Goal: Contribute content: Contribute content

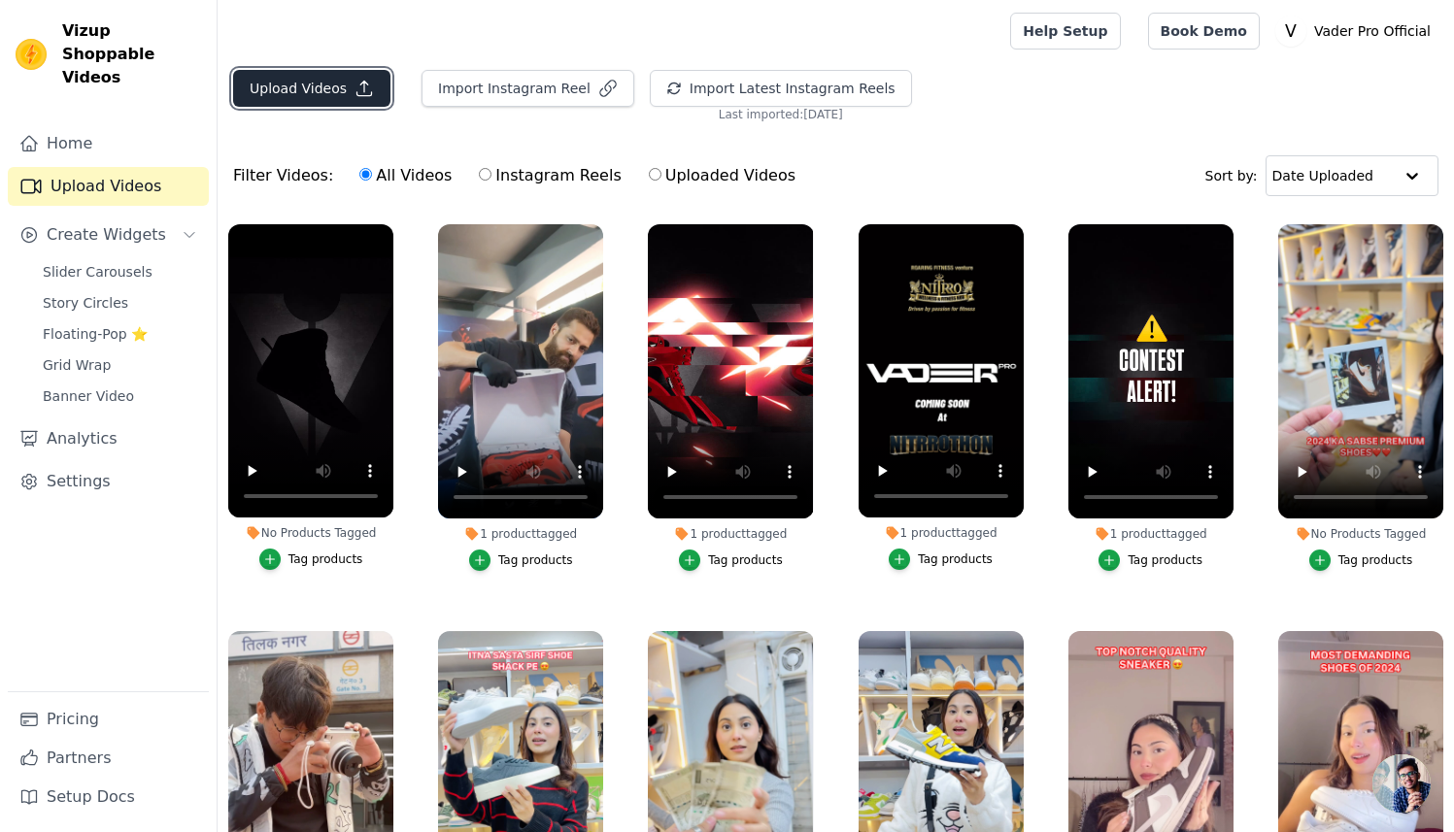
click at [339, 84] on button "Upload Videos" at bounding box center [311, 88] width 157 height 37
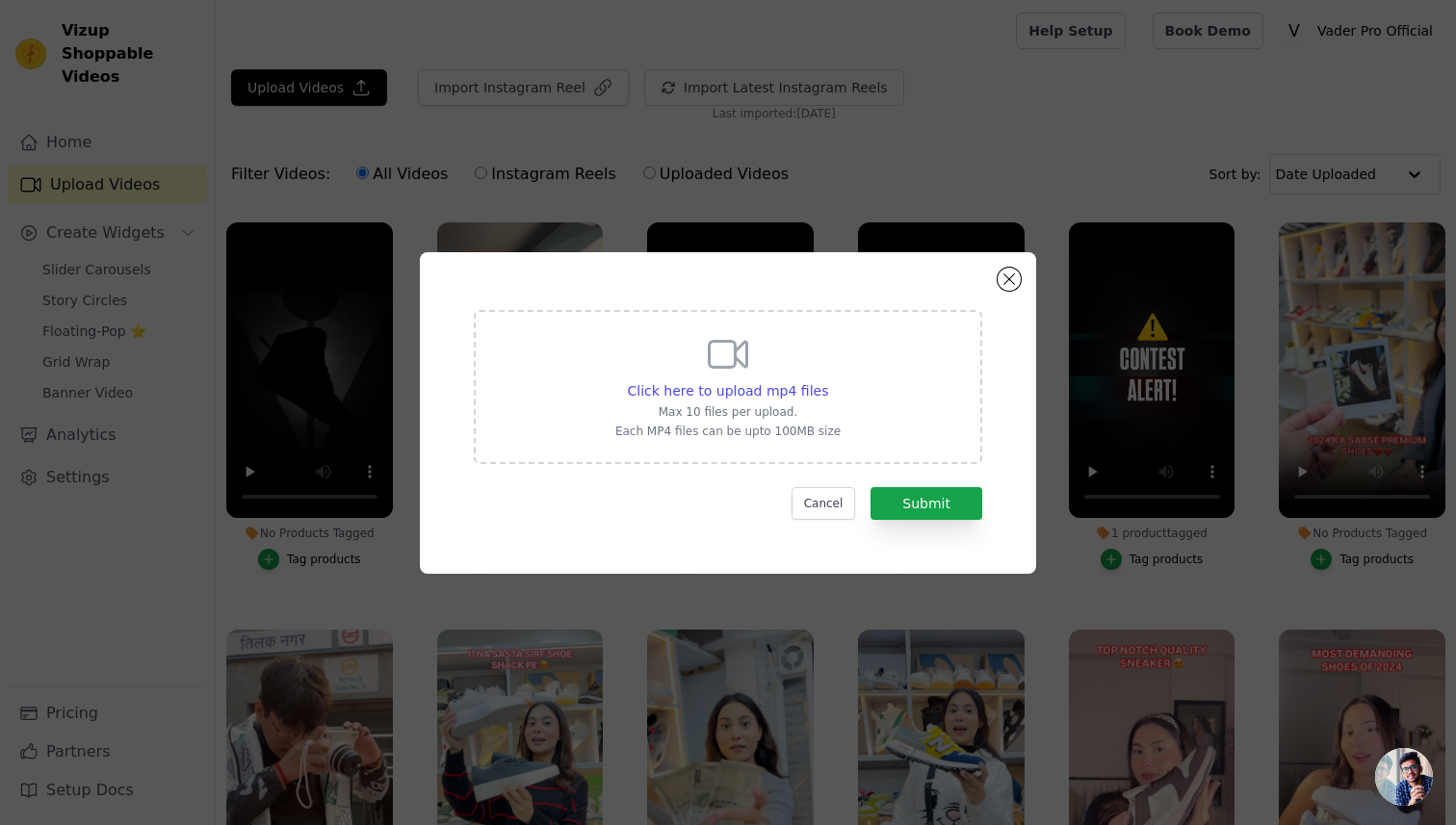
click at [749, 419] on div "Click here to upload mp4 files Max 10 files per upload. Each MP4 files can be u…" at bounding box center [728, 385] width 225 height 108
click at [827, 382] on input "Click here to upload mp4 files Max 10 files per upload. Each MP4 files can be u…" at bounding box center [827, 381] width 1 height 1
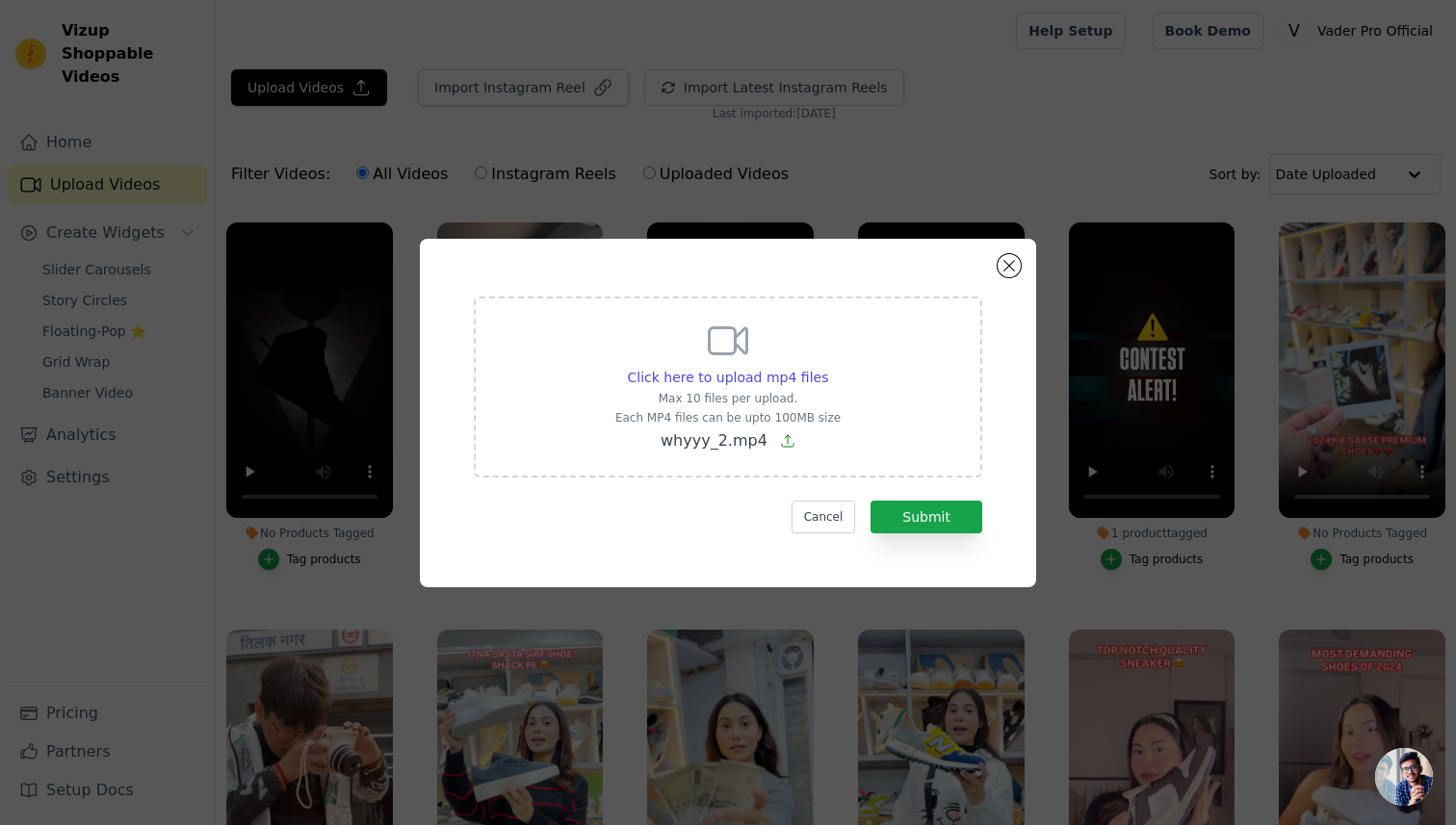
click at [749, 402] on p "Max 10 files per upload." at bounding box center [728, 399] width 225 height 16
click at [827, 368] on input "Click here to upload mp4 files Max 10 files per upload. Each MP4 files can be u…" at bounding box center [827, 367] width 1 height 1
type input "C:\fakepath\sandeeppp_.mp4"
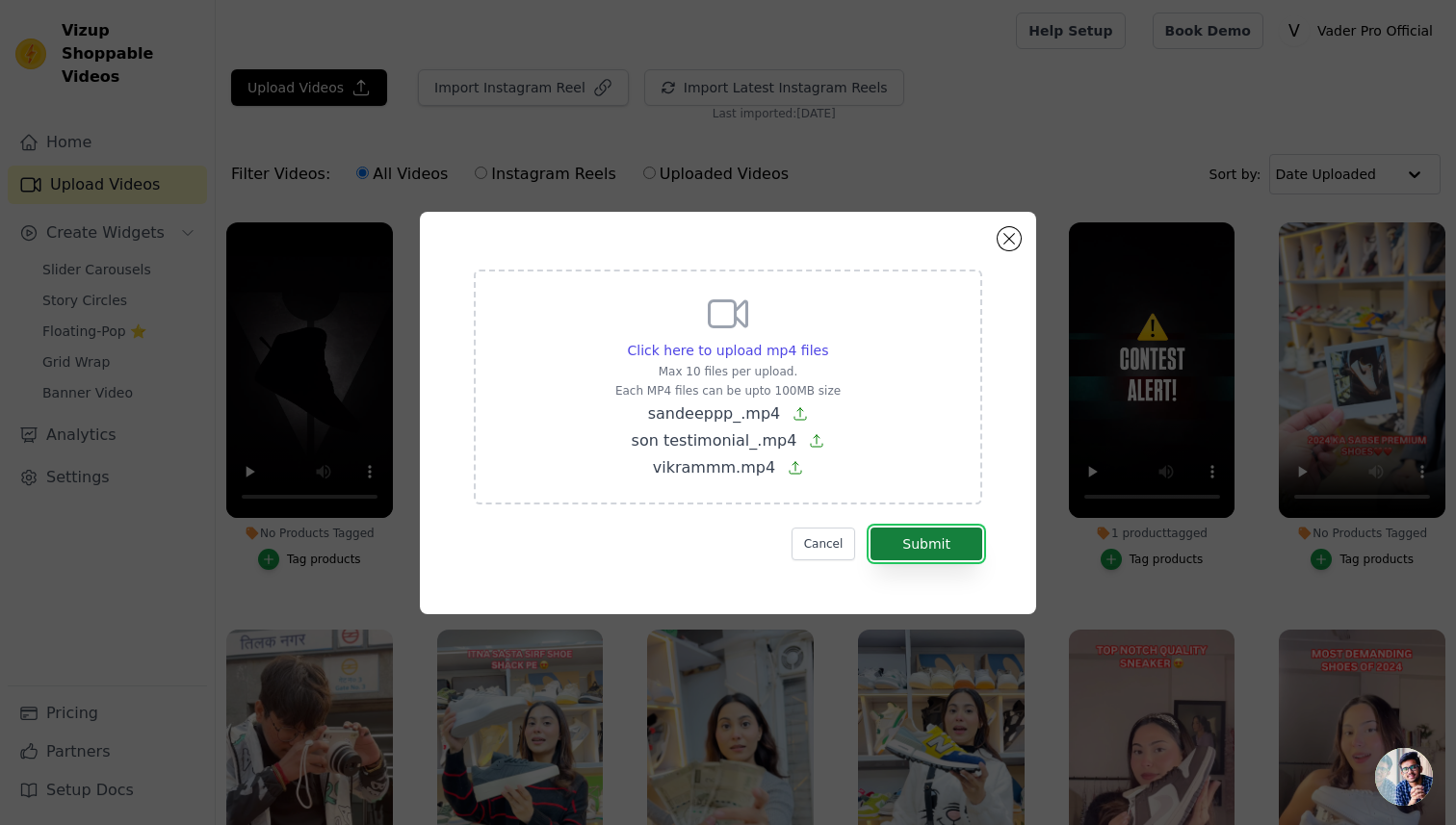
click at [934, 543] on button "Submit" at bounding box center [926, 543] width 112 height 33
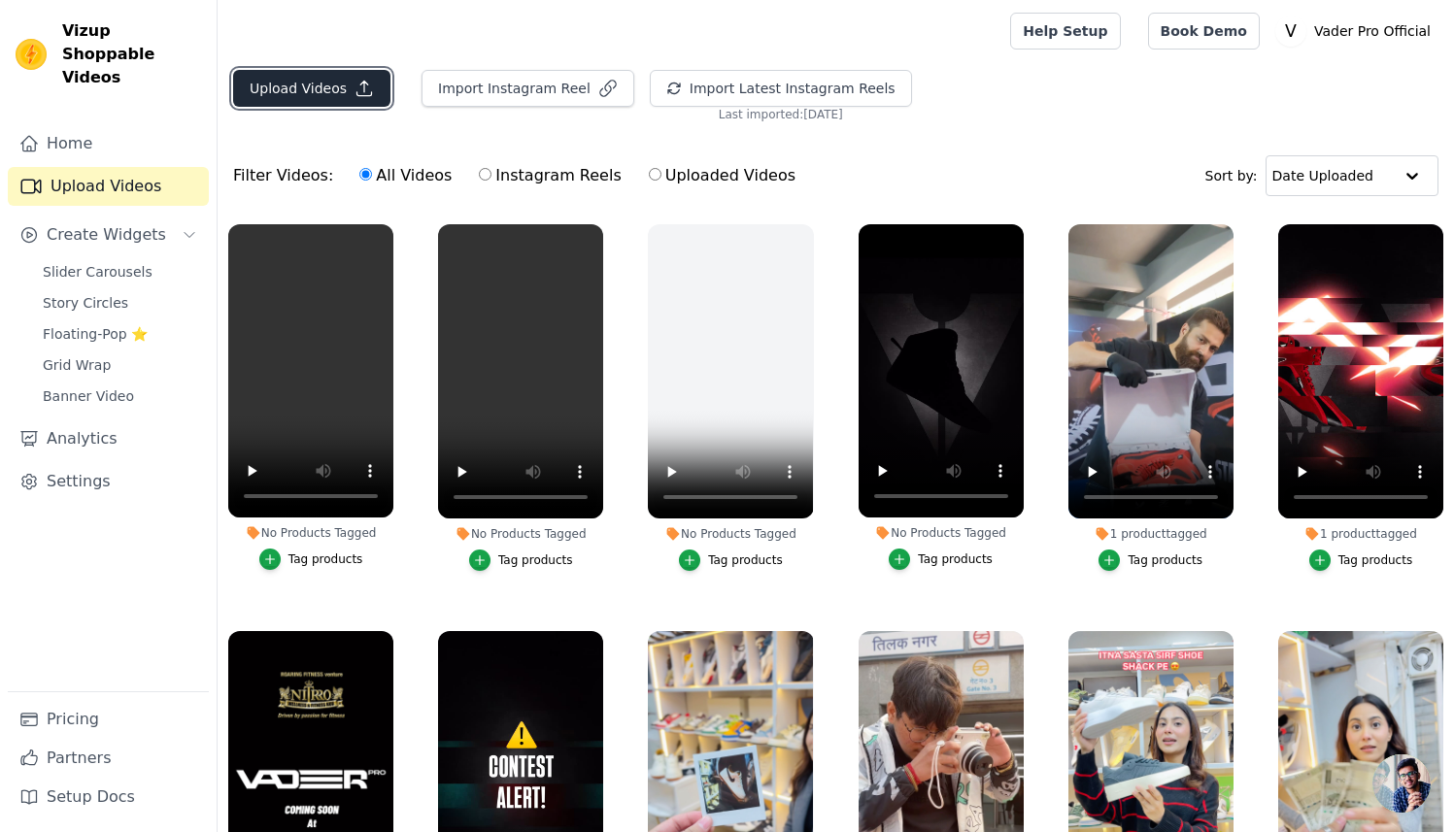
click at [349, 96] on button "Upload Videos" at bounding box center [311, 88] width 157 height 37
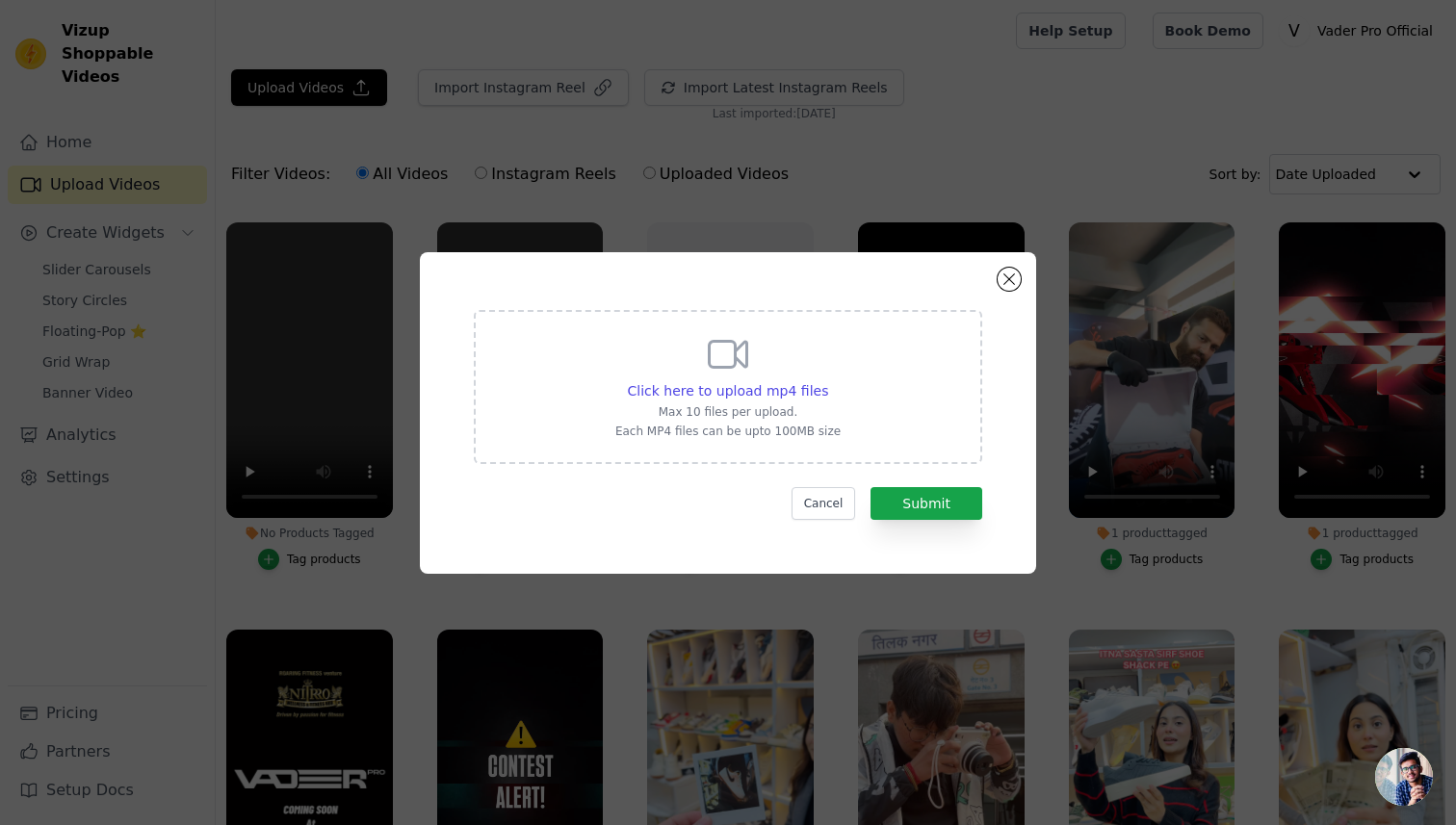
click at [724, 405] on p "Max 10 files per upload." at bounding box center [728, 412] width 225 height 16
click at [827, 382] on input "Click here to upload mp4 files Max 10 files per upload. Each MP4 files can be u…" at bounding box center [827, 381] width 1 height 1
type input "C:\fakepath\whyyy_2.mp4"
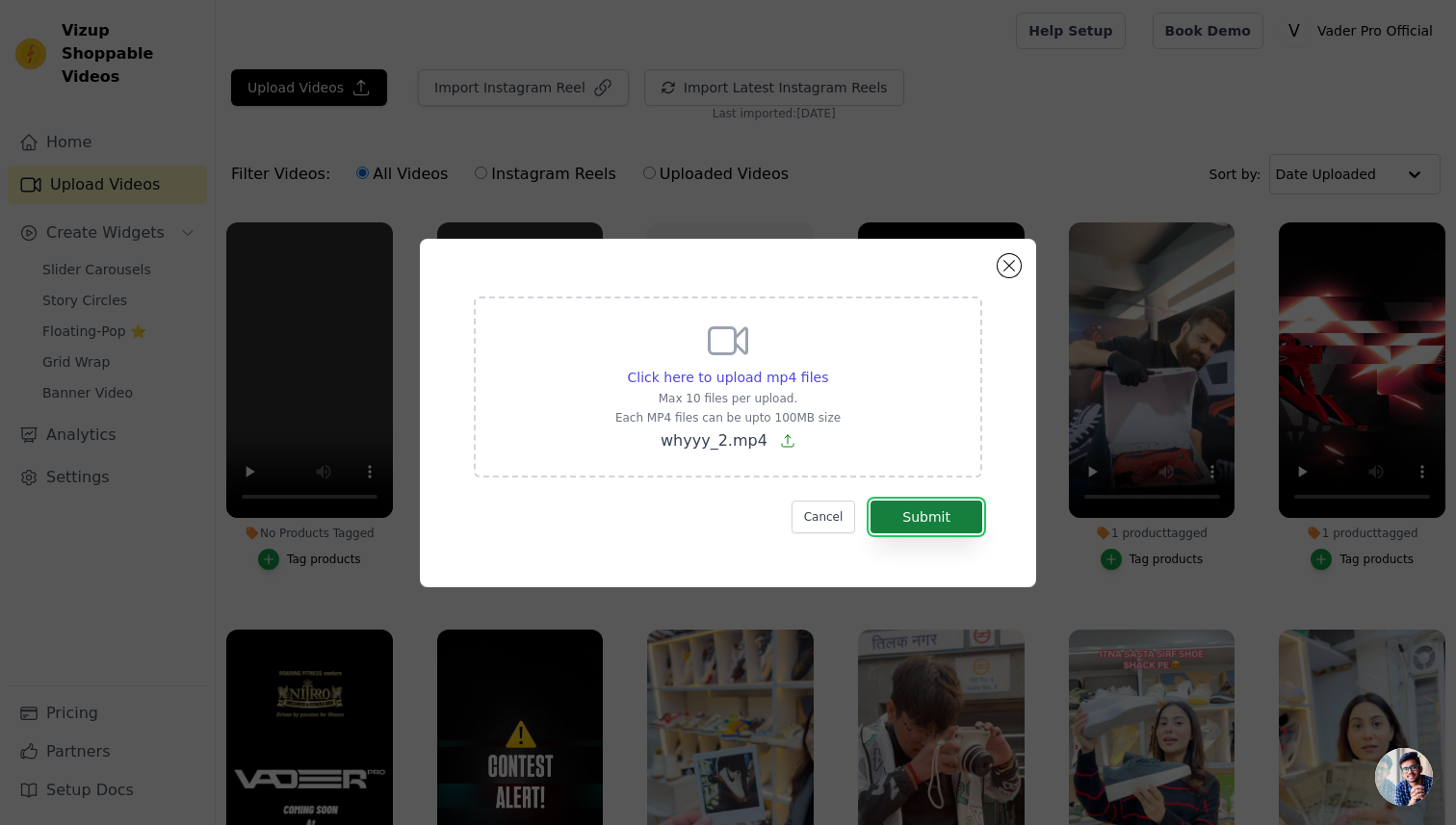
click at [906, 508] on button "Submit" at bounding box center [926, 517] width 112 height 33
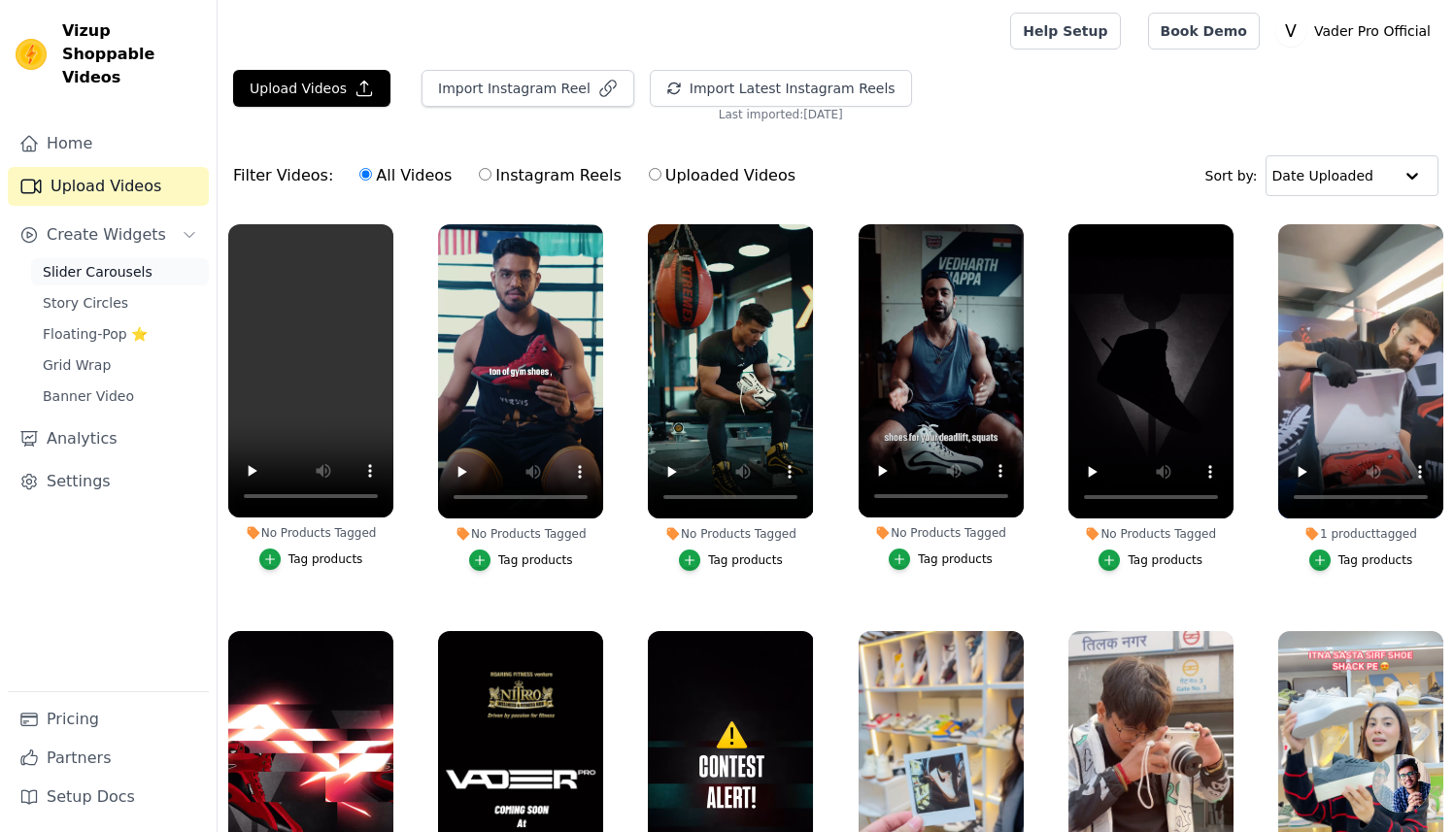
click at [113, 262] on span "Slider Carousels" at bounding box center [98, 271] width 110 height 19
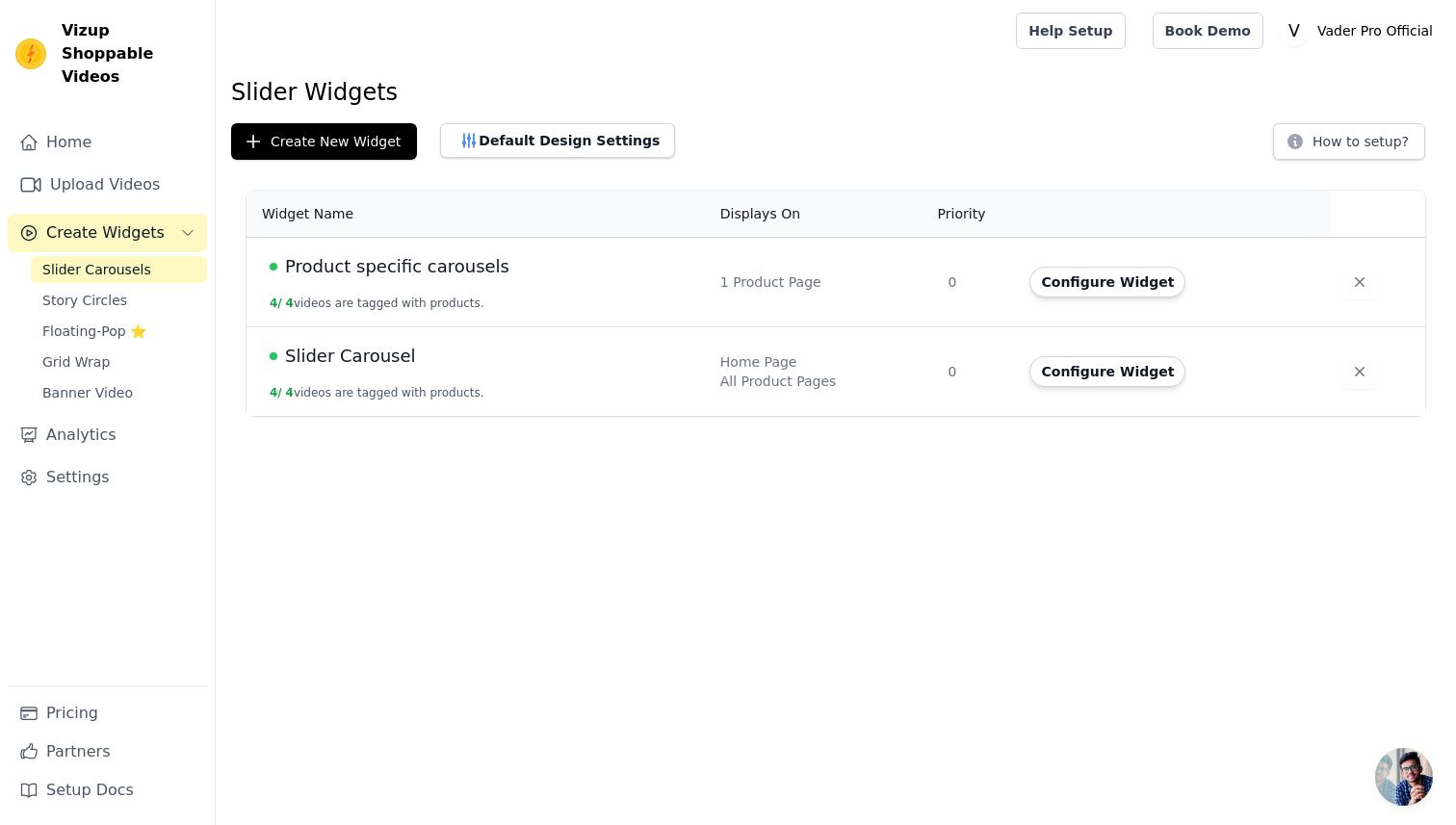
click at [380, 268] on span "Product specific carousels" at bounding box center [397, 266] width 224 height 27
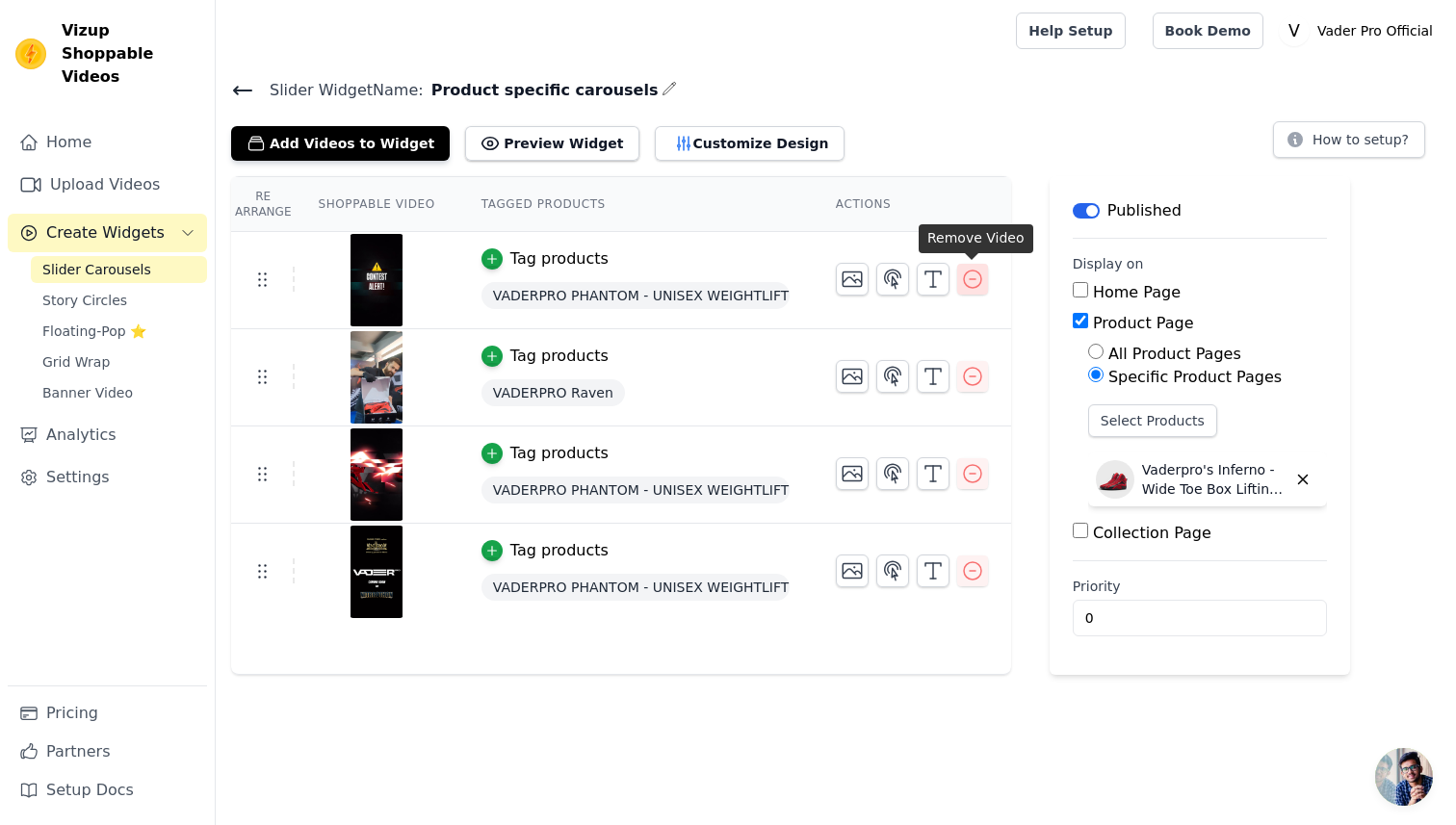
click at [976, 280] on icon "button" at bounding box center [972, 279] width 23 height 23
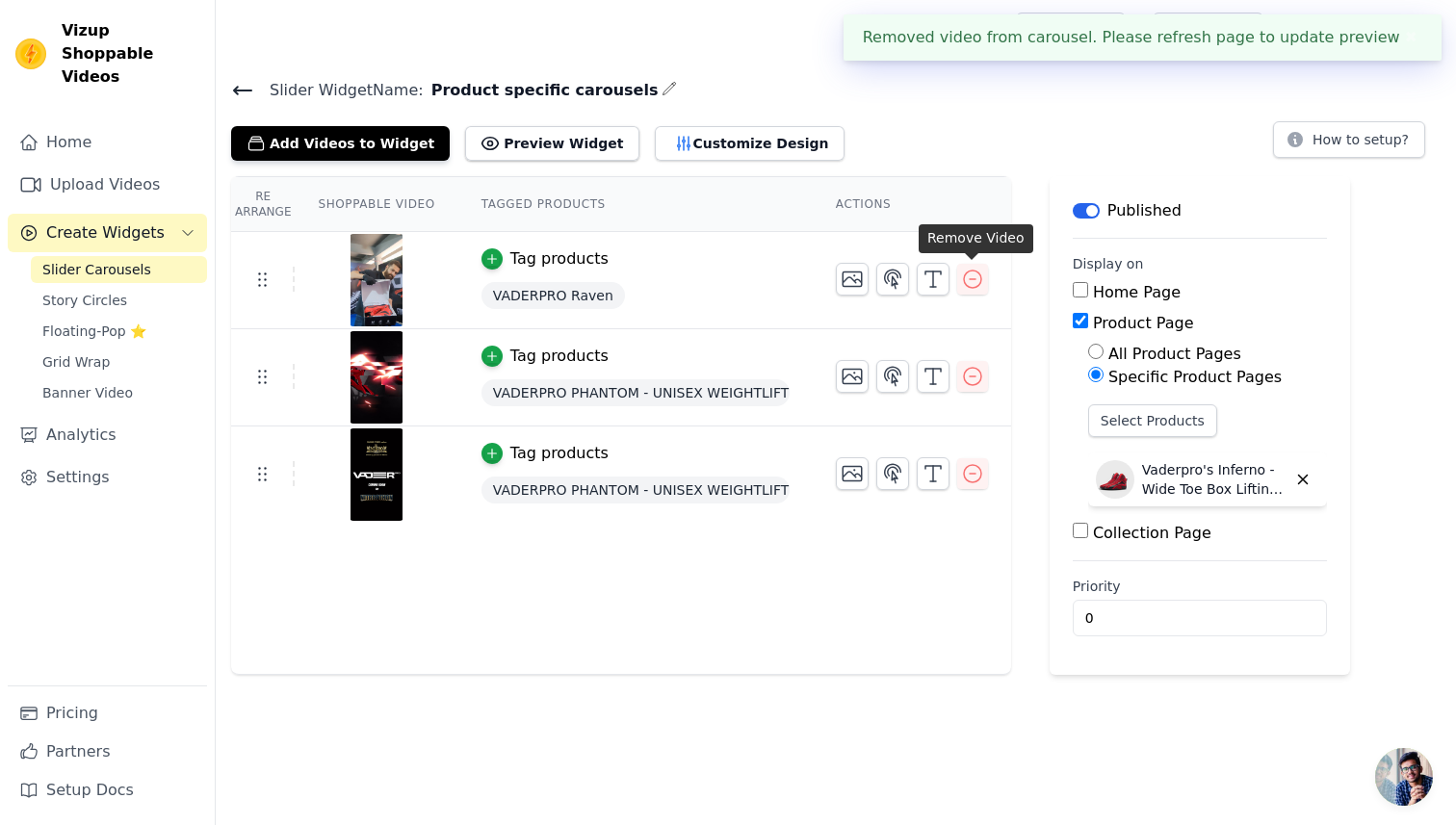
click at [976, 280] on icon "button" at bounding box center [972, 279] width 23 height 23
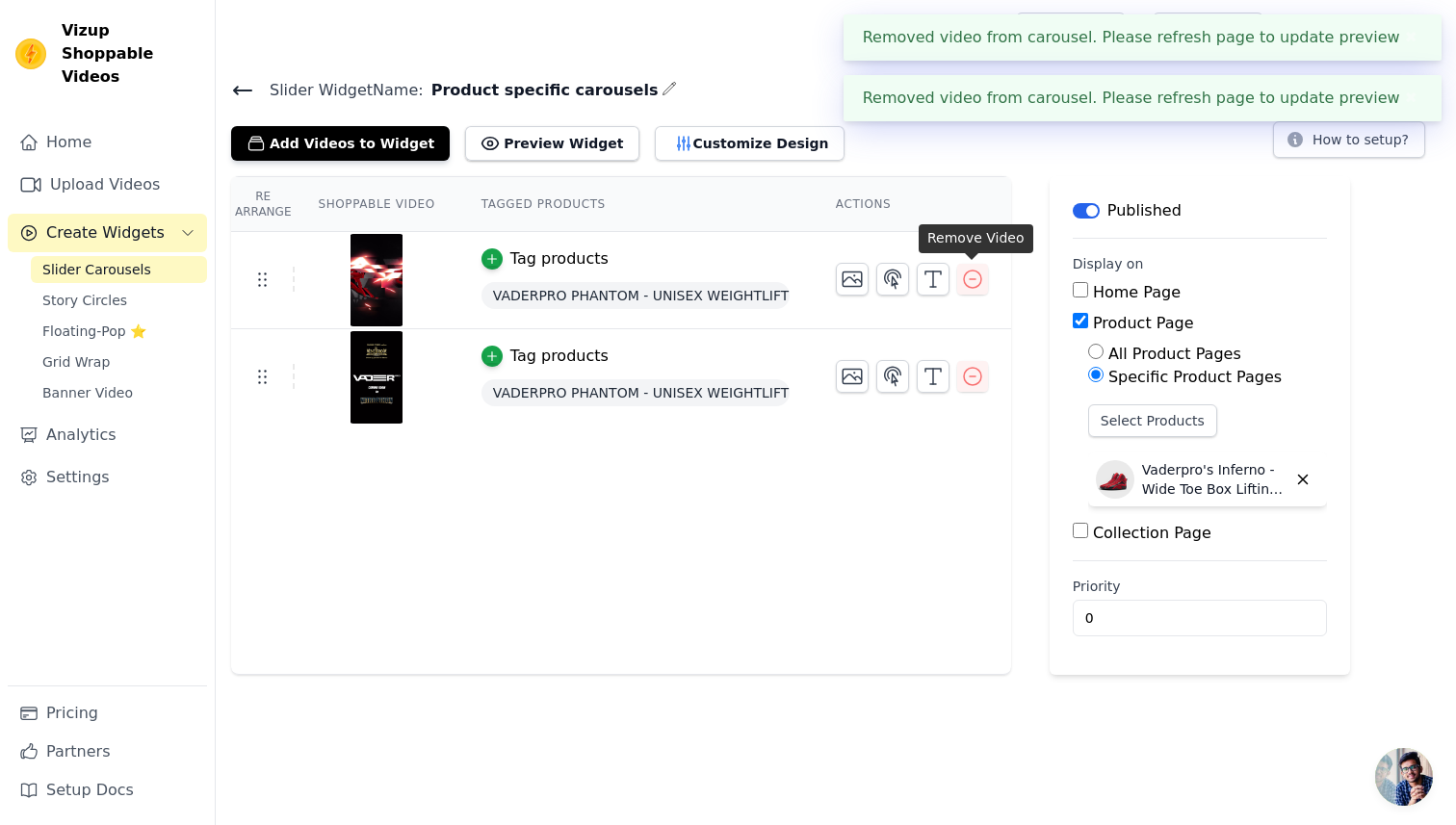
click at [976, 280] on icon "button" at bounding box center [972, 279] width 23 height 23
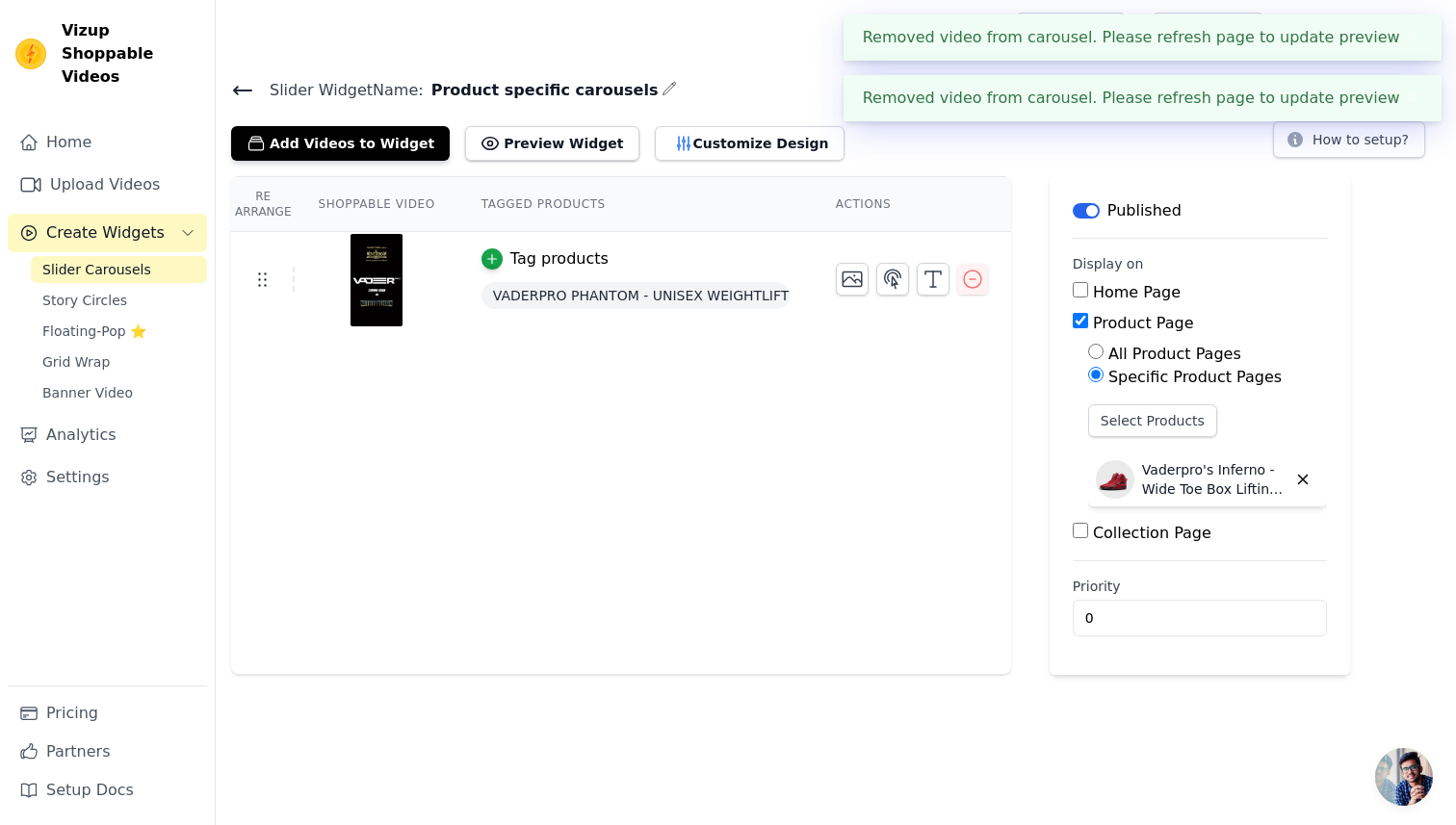
click at [976, 280] on icon "button" at bounding box center [972, 279] width 23 height 23
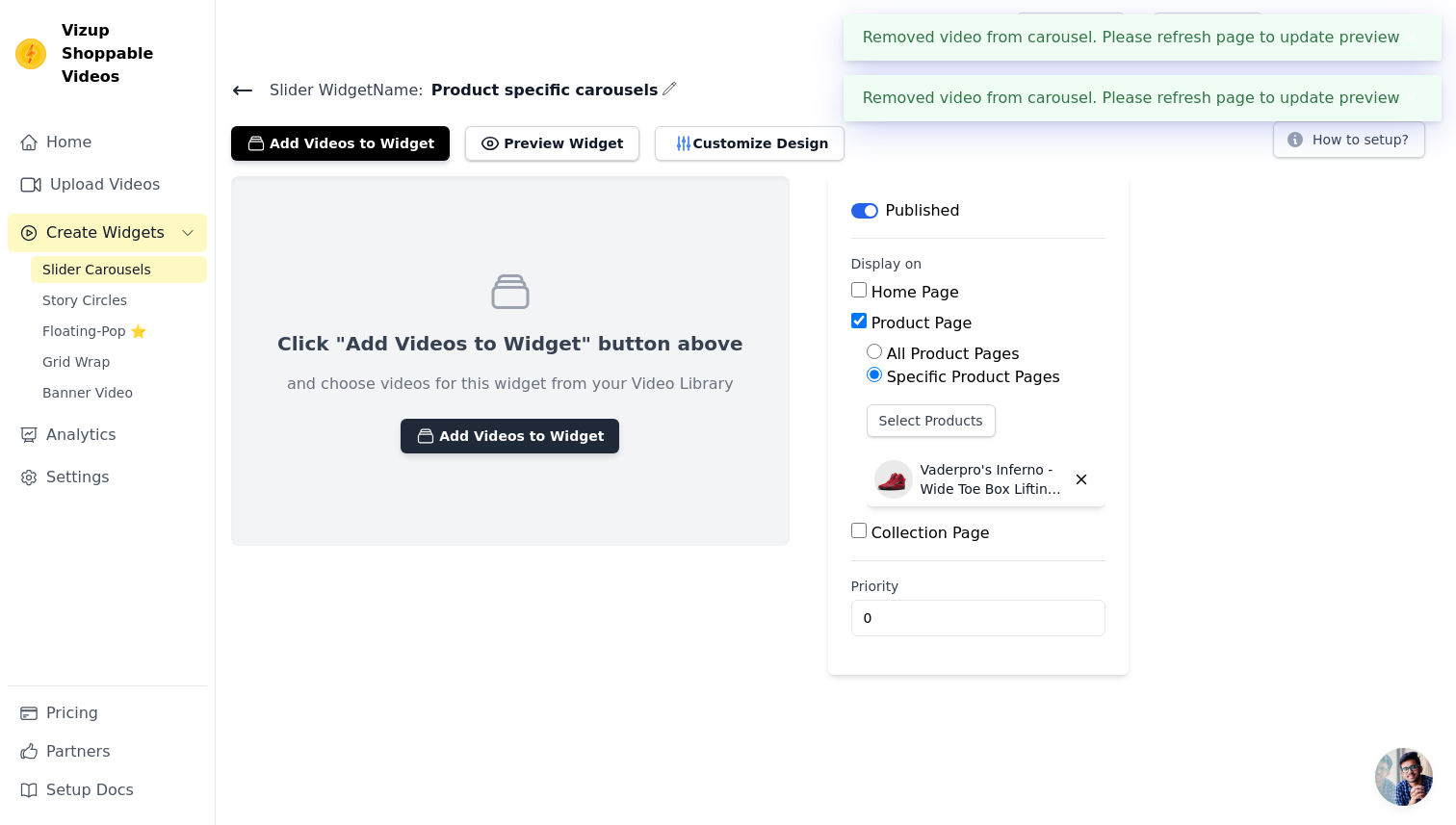
click at [460, 439] on button "Add Videos to Widget" at bounding box center [510, 435] width 218 height 35
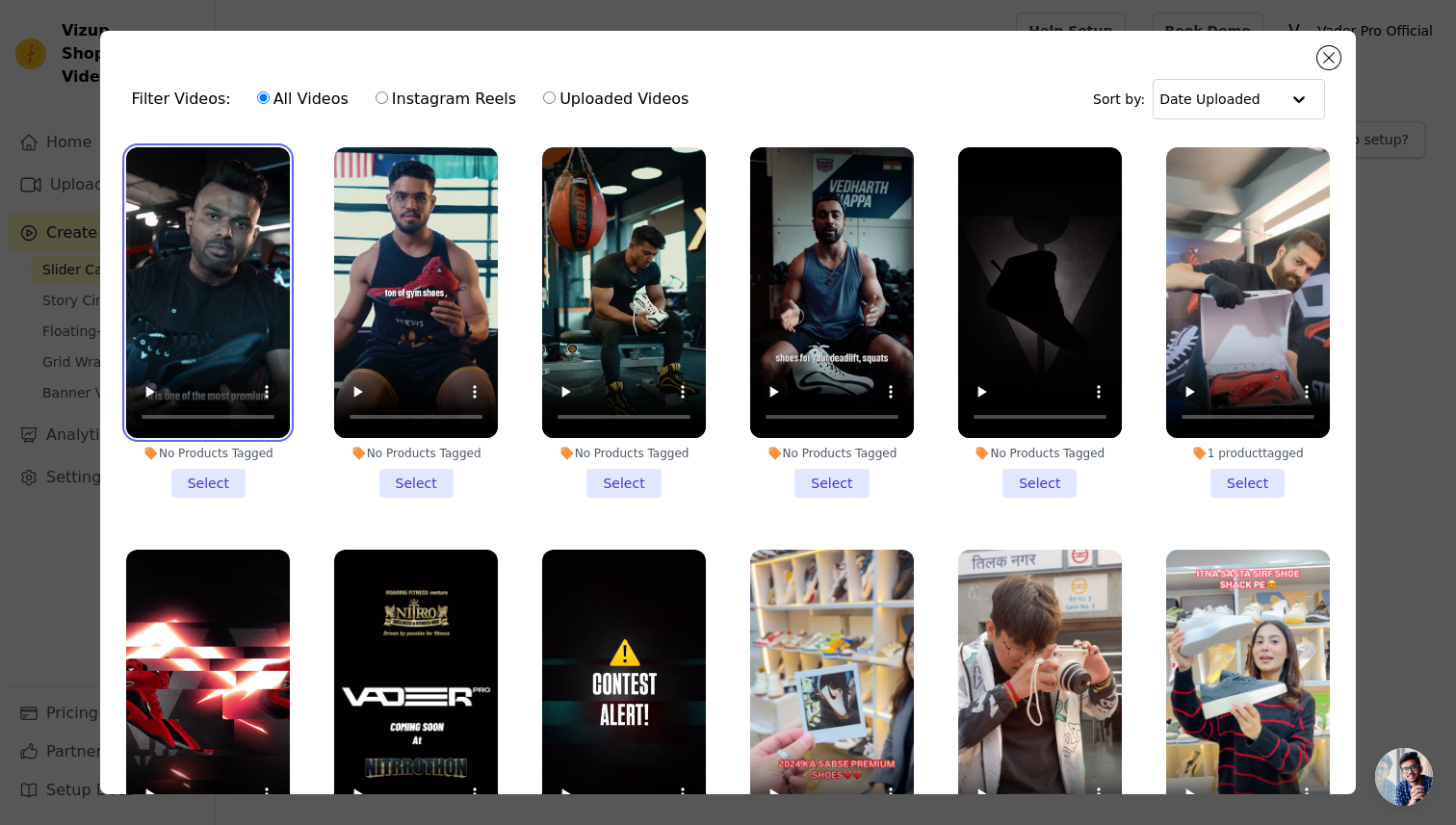
click at [153, 325] on video at bounding box center [207, 293] width 164 height 291
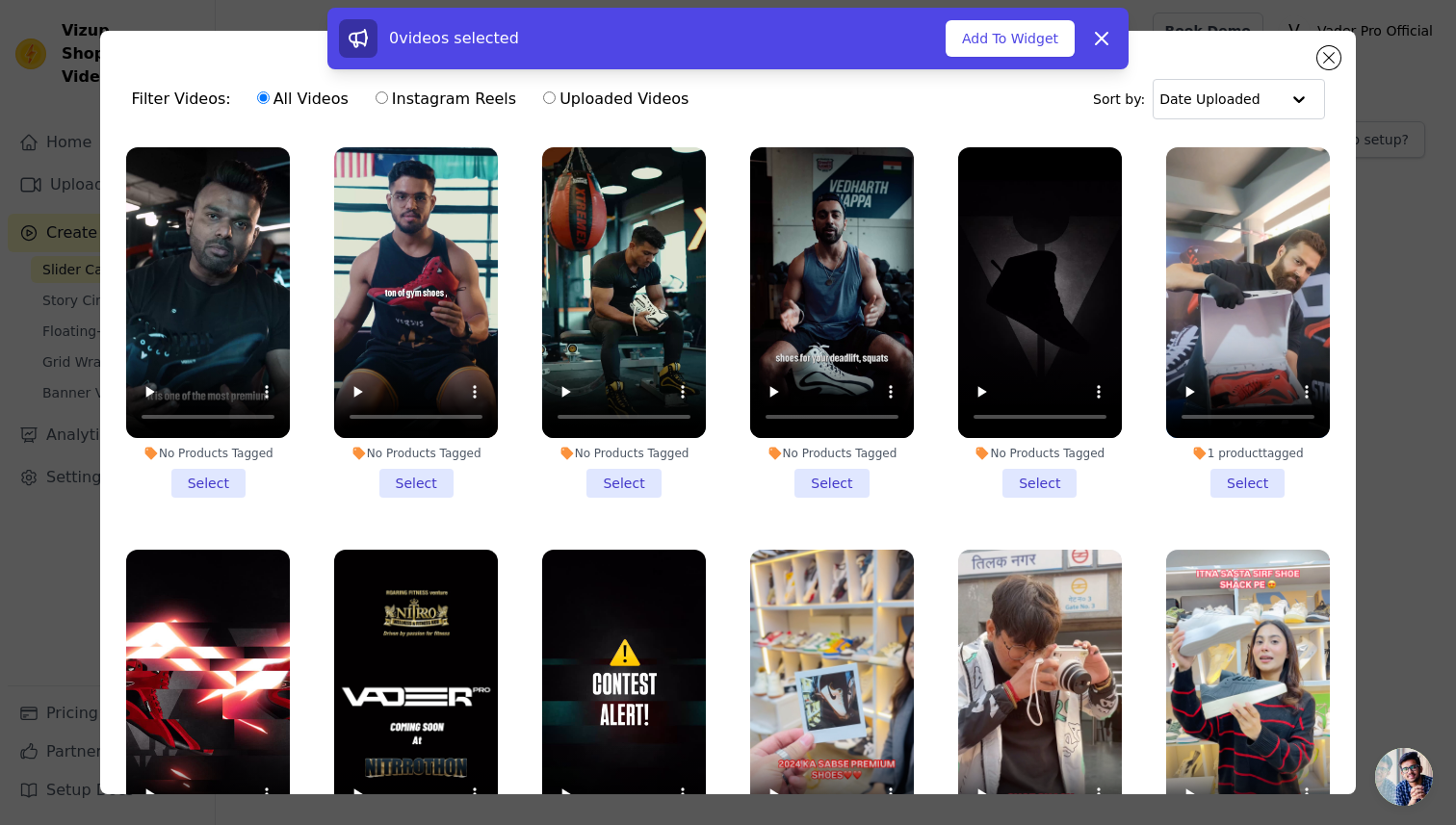
click at [826, 472] on li "No Products Tagged Select" at bounding box center [831, 322] width 164 height 350
click at [0, 0] on input "No Products Tagged Select" at bounding box center [0, 0] width 0 height 0
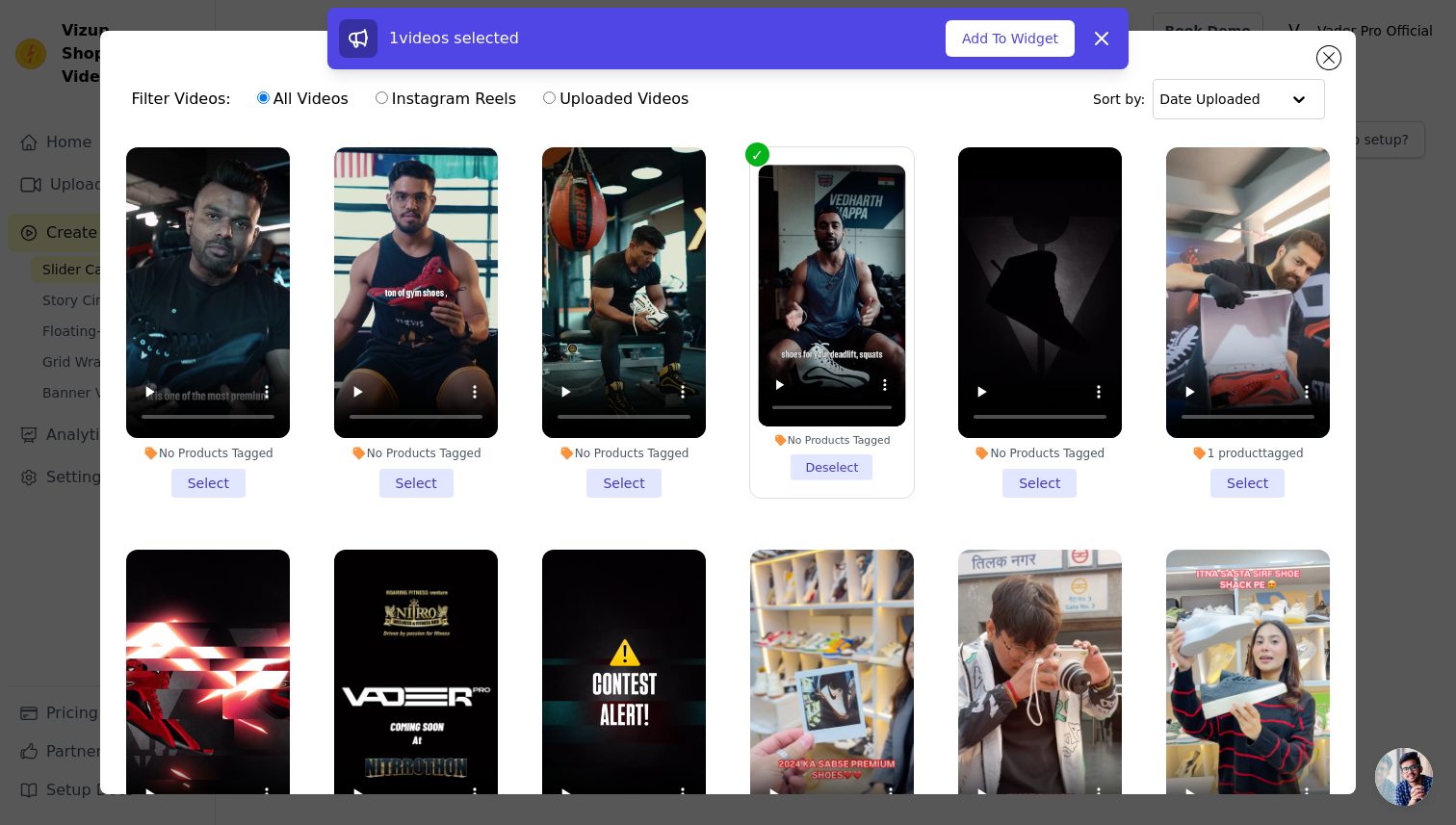
click at [202, 480] on li "No Products Tagged Select" at bounding box center [207, 322] width 164 height 350
click at [0, 0] on input "No Products Tagged Select" at bounding box center [0, 0] width 0 height 0
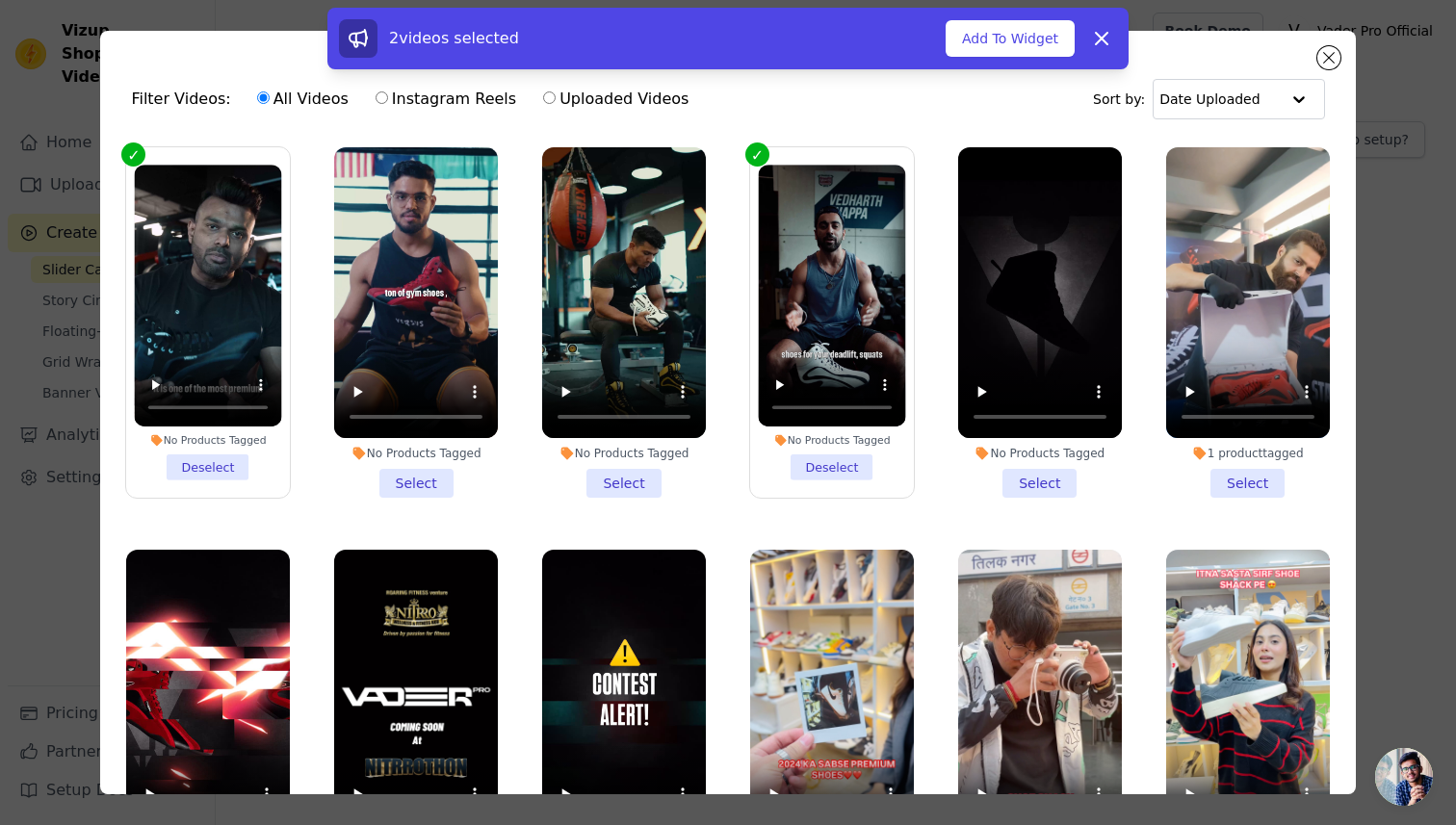
click at [823, 449] on li "No Products Tagged Deselect" at bounding box center [831, 322] width 148 height 316
click at [0, 0] on input "No Products Tagged Deselect" at bounding box center [0, 0] width 0 height 0
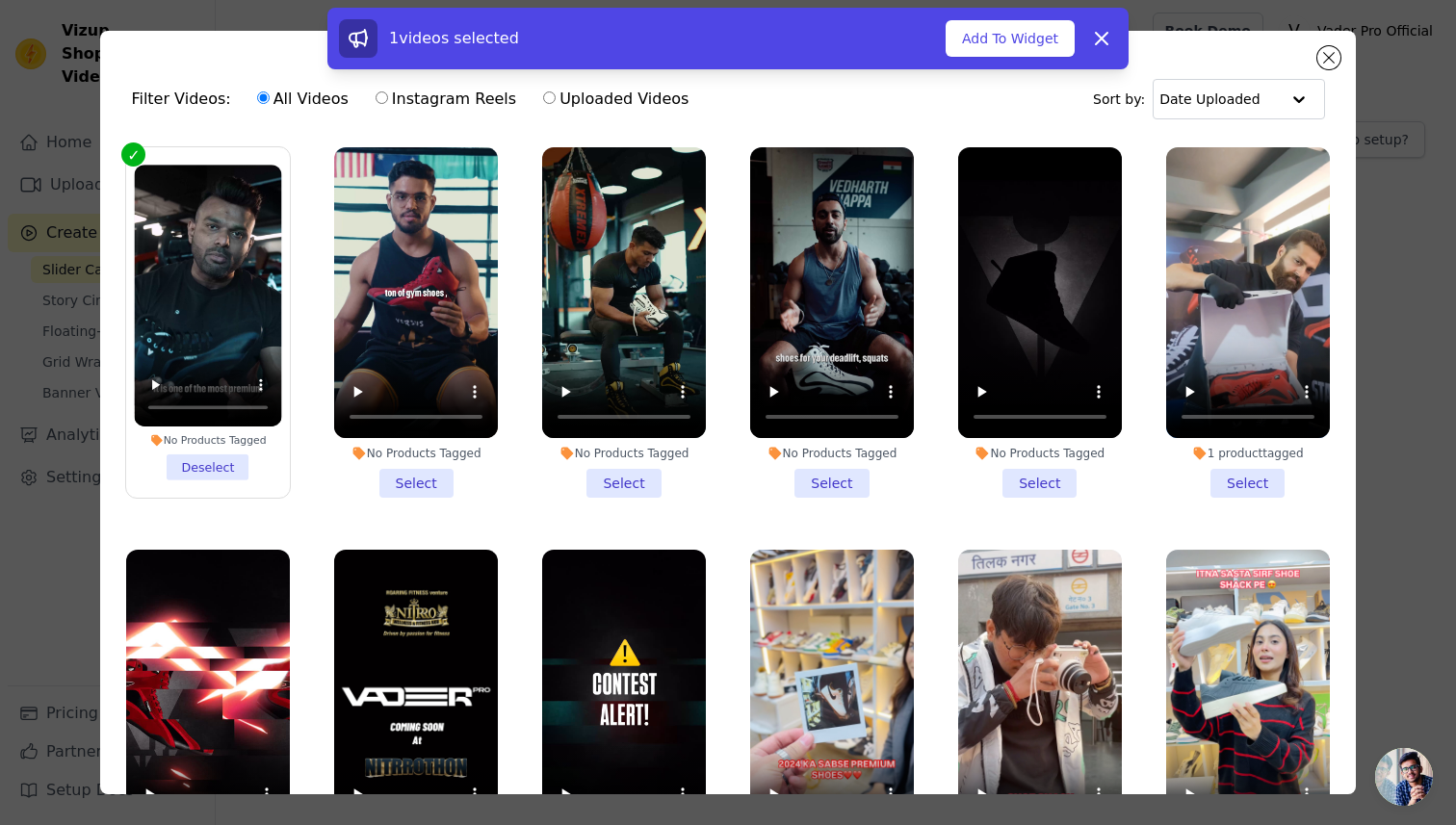
click at [216, 466] on li "No Products Tagged Deselect" at bounding box center [208, 322] width 148 height 316
click at [0, 0] on input "No Products Tagged Deselect" at bounding box center [0, 0] width 0 height 0
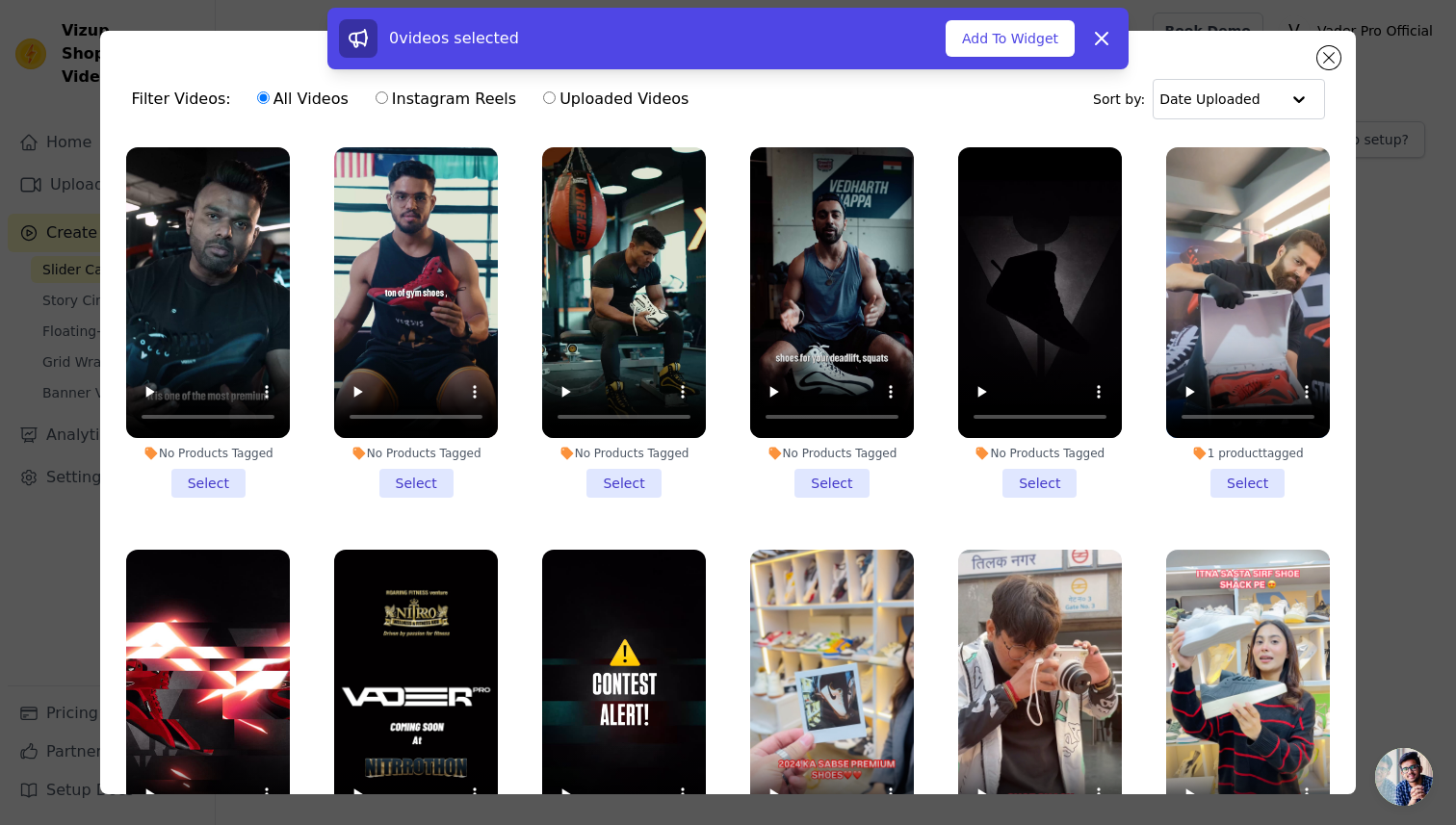
click at [218, 472] on li "No Products Tagged Select" at bounding box center [207, 322] width 164 height 350
click at [0, 0] on input "No Products Tagged Select" at bounding box center [0, 0] width 0 height 0
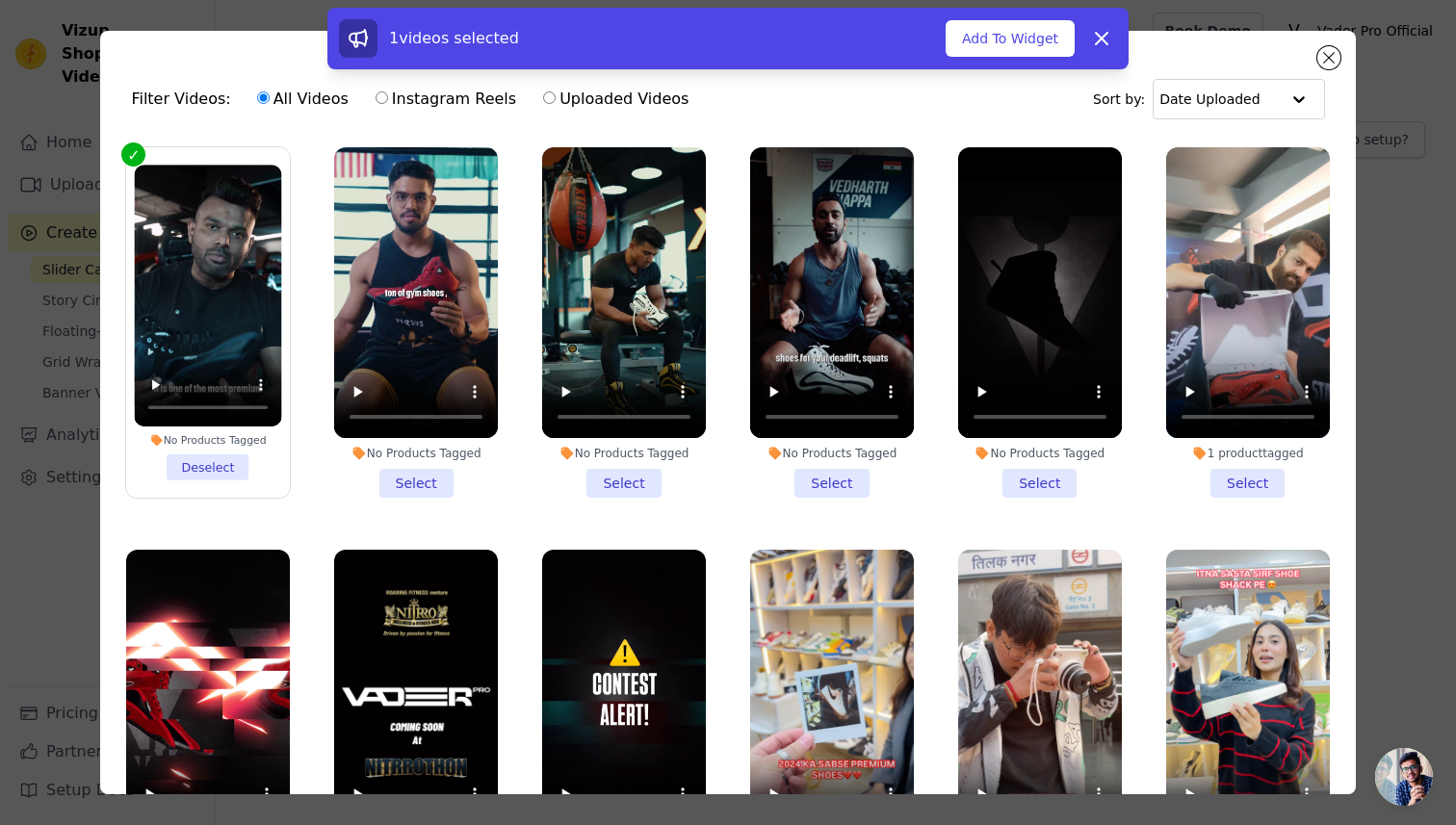
click at [830, 469] on li "No Products Tagged Select" at bounding box center [831, 322] width 164 height 350
click at [0, 0] on input "No Products Tagged Select" at bounding box center [0, 0] width 0 height 0
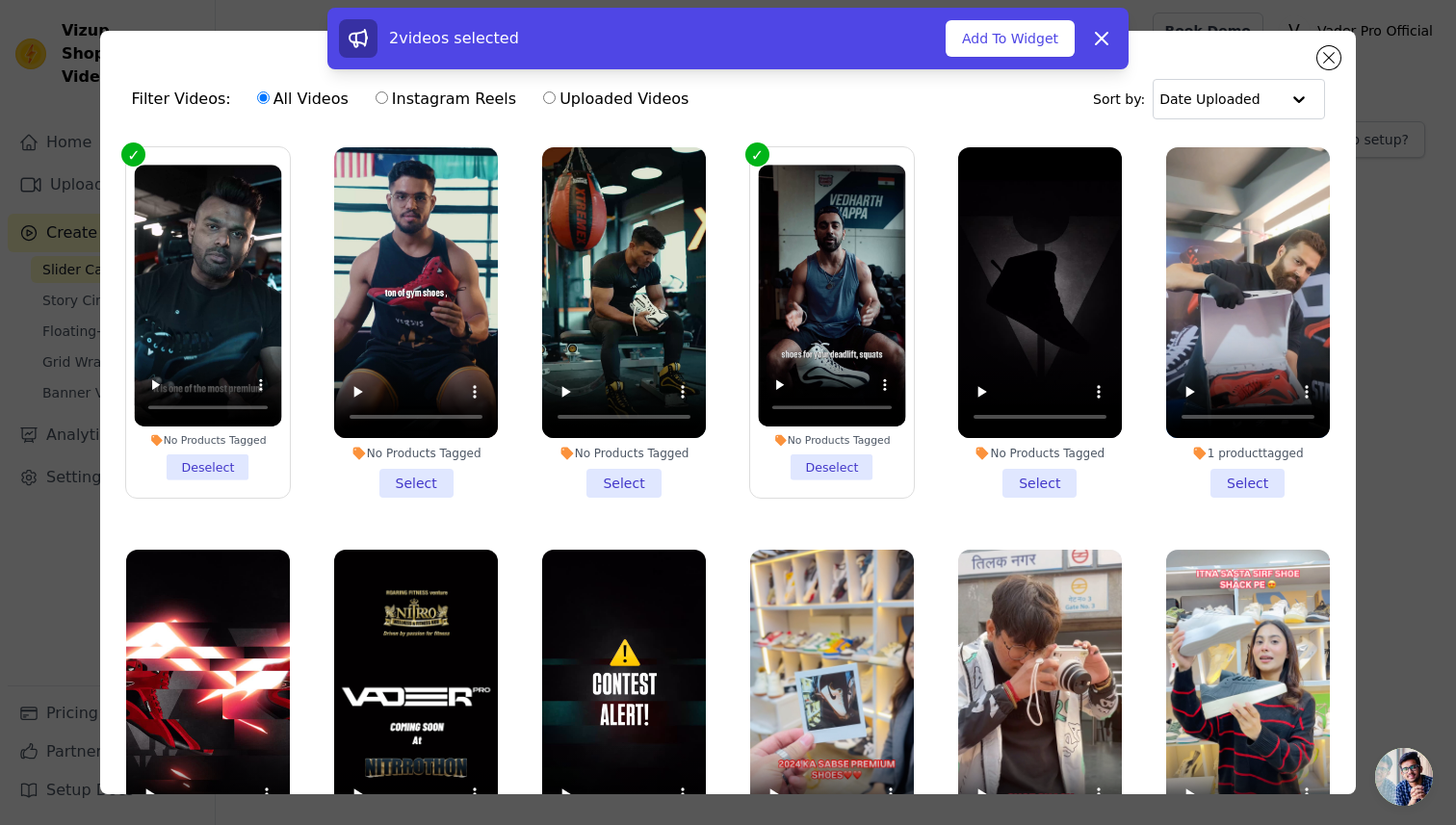
click at [406, 473] on li "No Products Tagged Select" at bounding box center [416, 322] width 164 height 350
click at [0, 0] on input "No Products Tagged Select" at bounding box center [0, 0] width 0 height 0
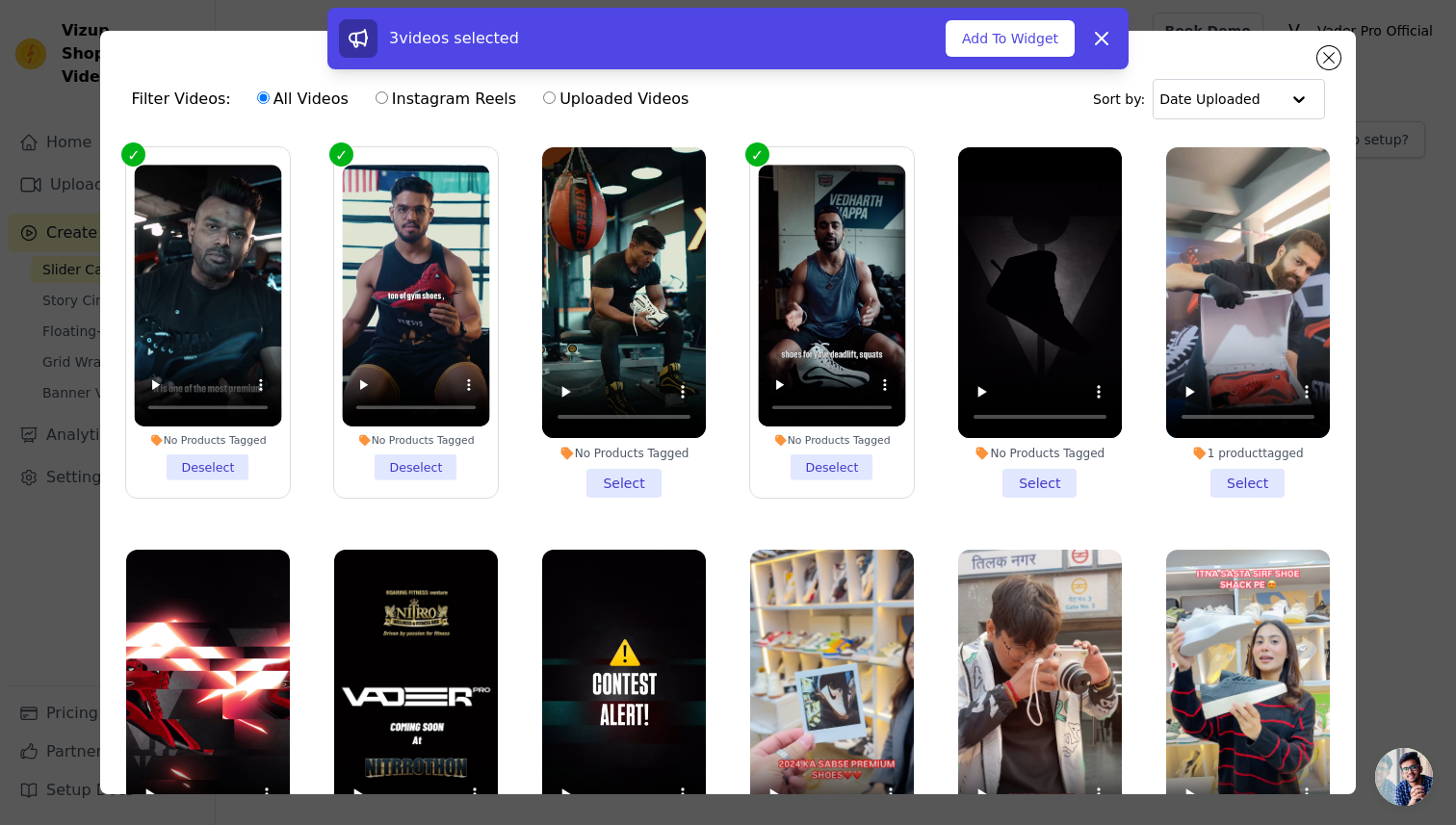
click at [627, 477] on li "No Products Tagged Select" at bounding box center [624, 322] width 164 height 350
click at [0, 0] on input "No Products Tagged Select" at bounding box center [0, 0] width 0 height 0
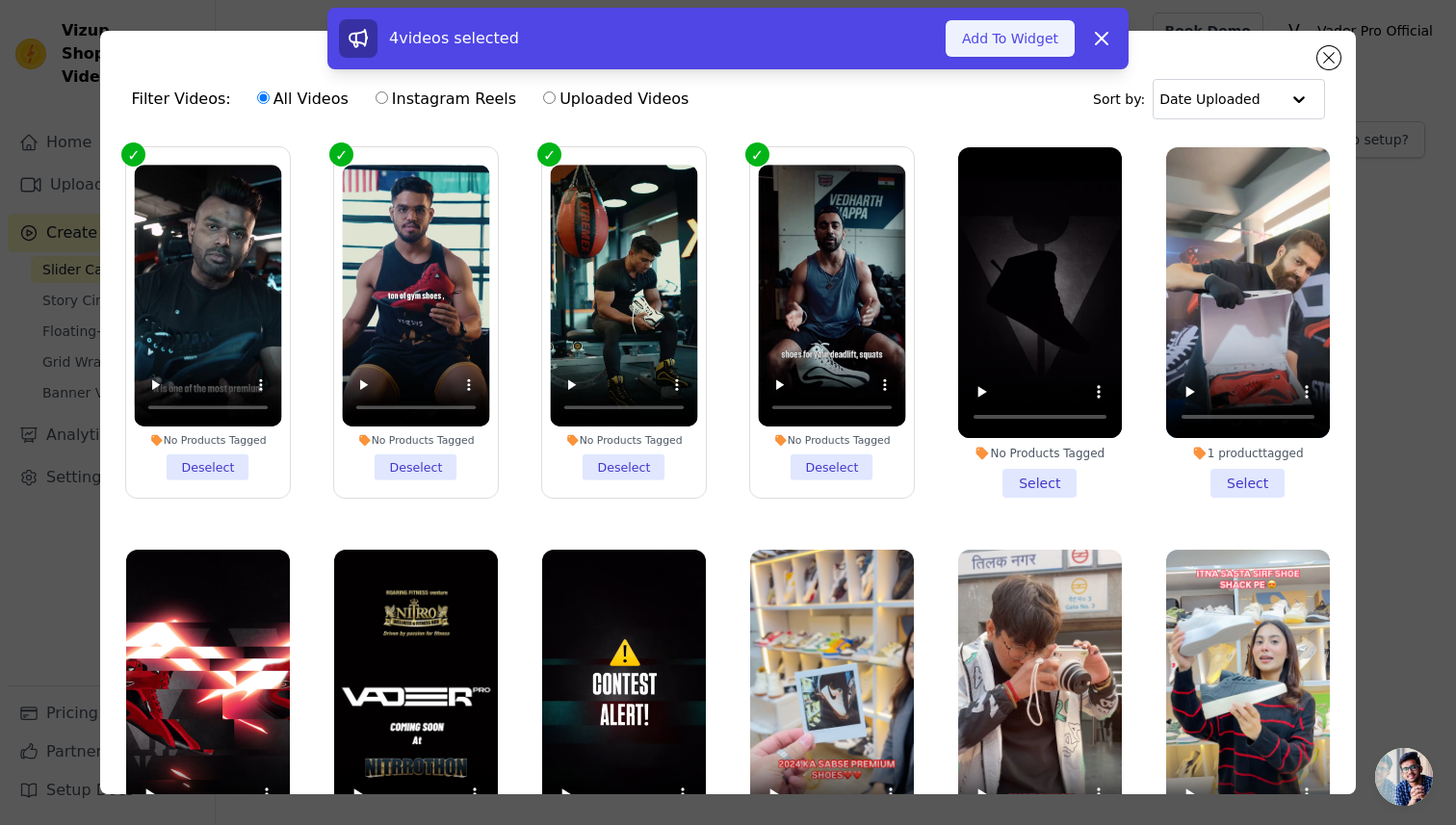
click at [992, 46] on button "Add To Widget" at bounding box center [1011, 38] width 129 height 37
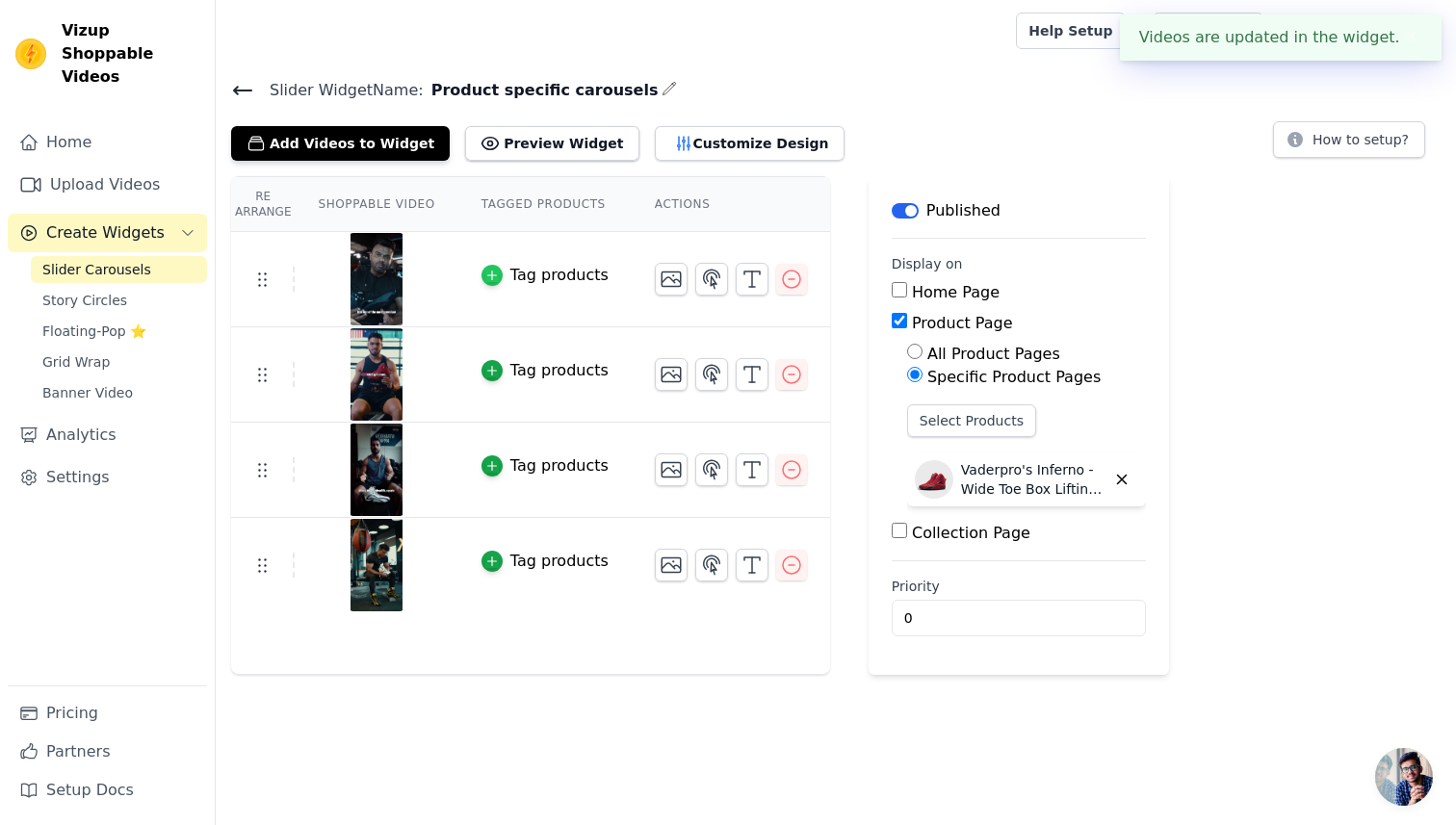
click at [491, 272] on icon "button" at bounding box center [492, 276] width 14 height 14
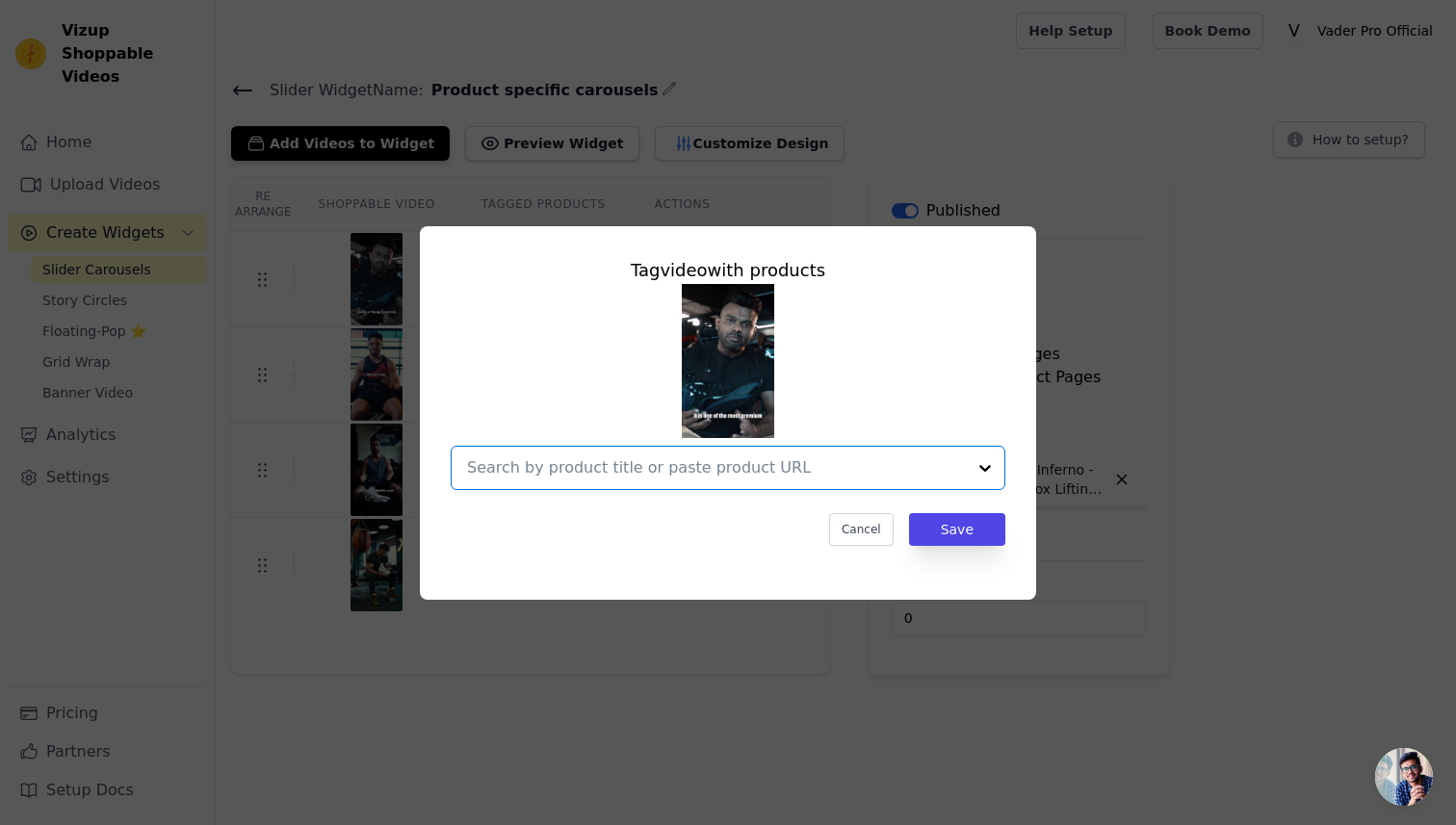
click at [691, 460] on input "text" at bounding box center [716, 467] width 499 height 23
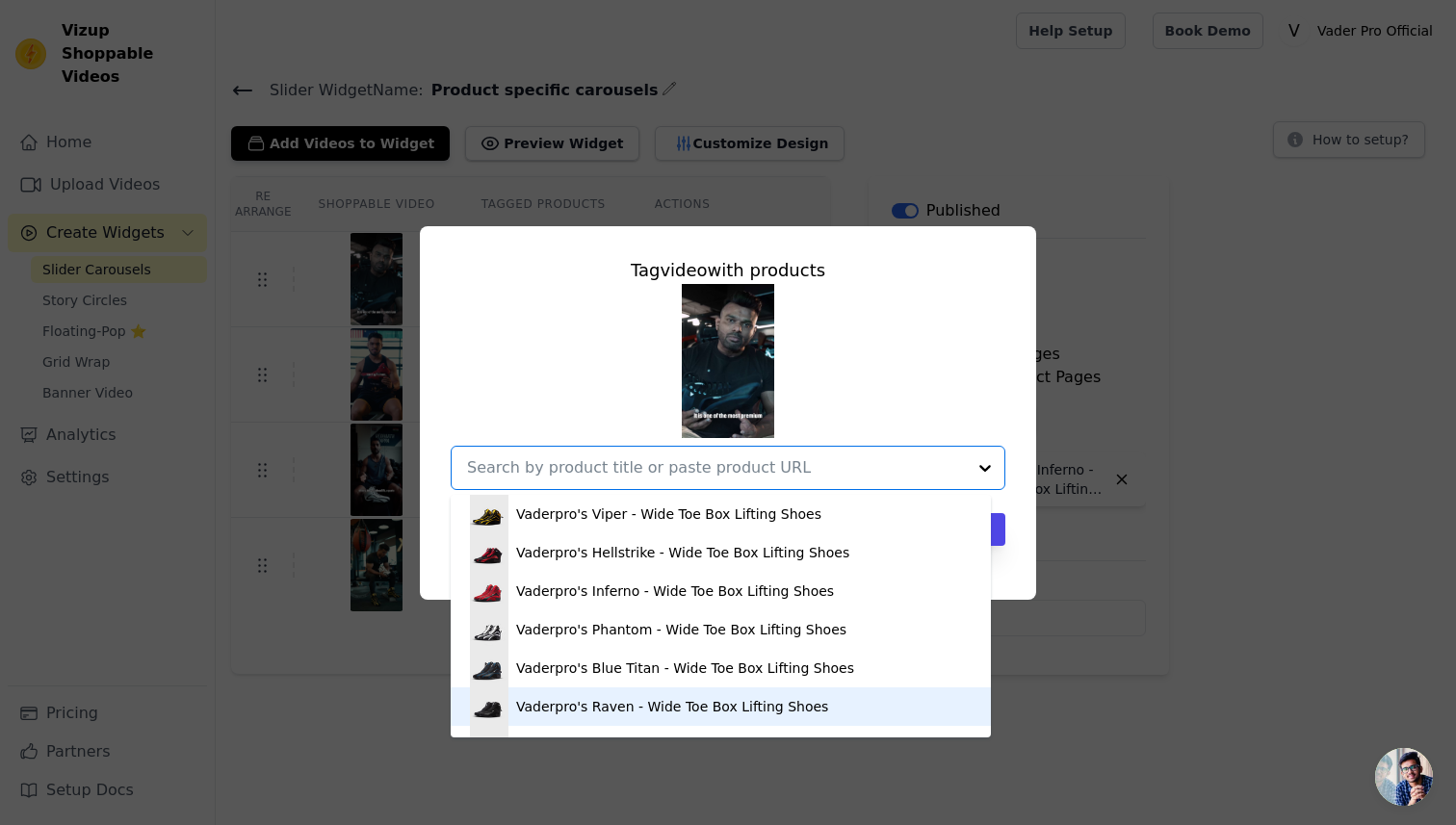
click at [659, 704] on div "Vaderpro's Raven - Wide Toe Box Lifting Shoes" at bounding box center [671, 706] width 312 height 19
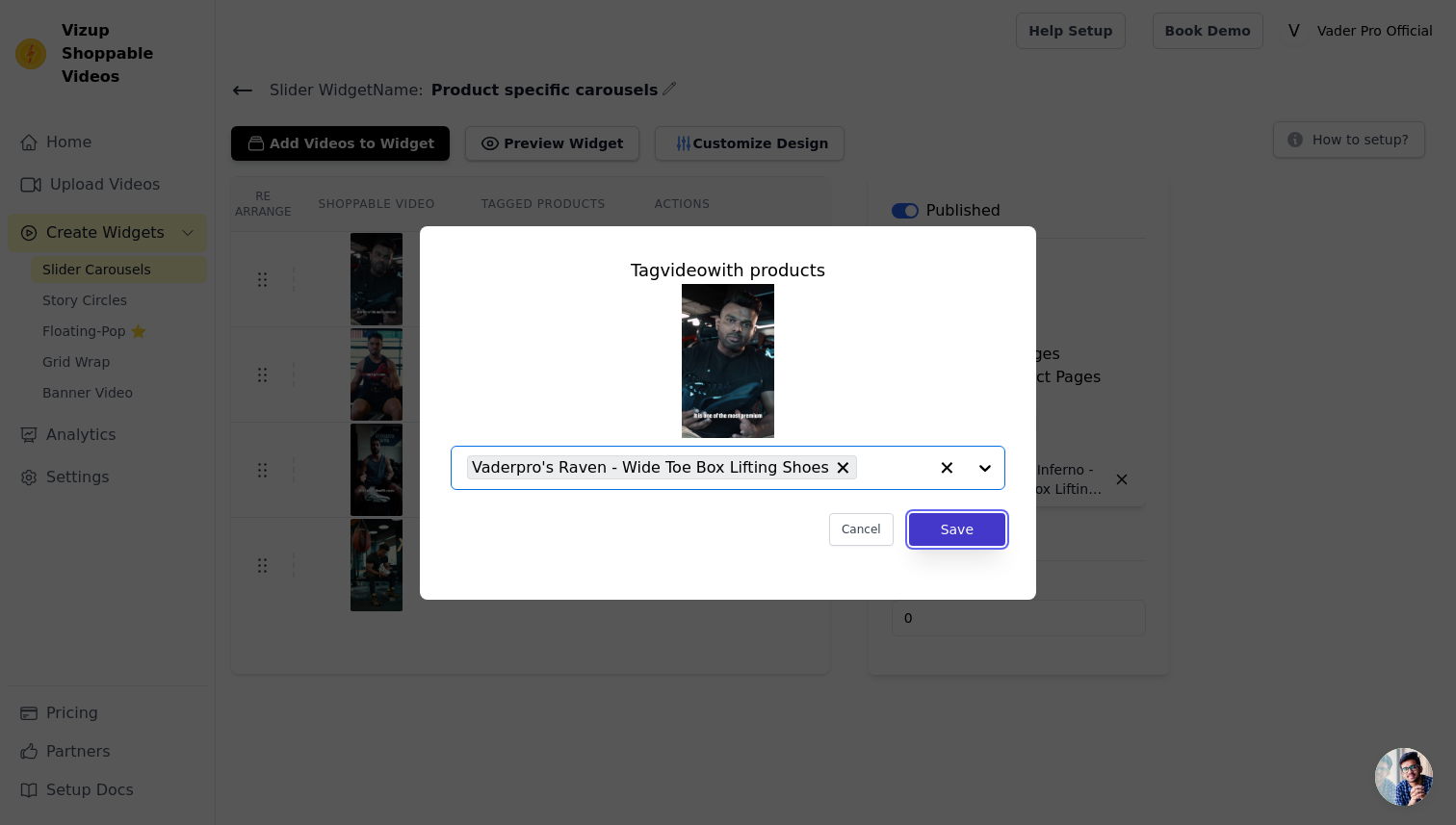
click at [962, 530] on button "Save" at bounding box center [957, 530] width 96 height 33
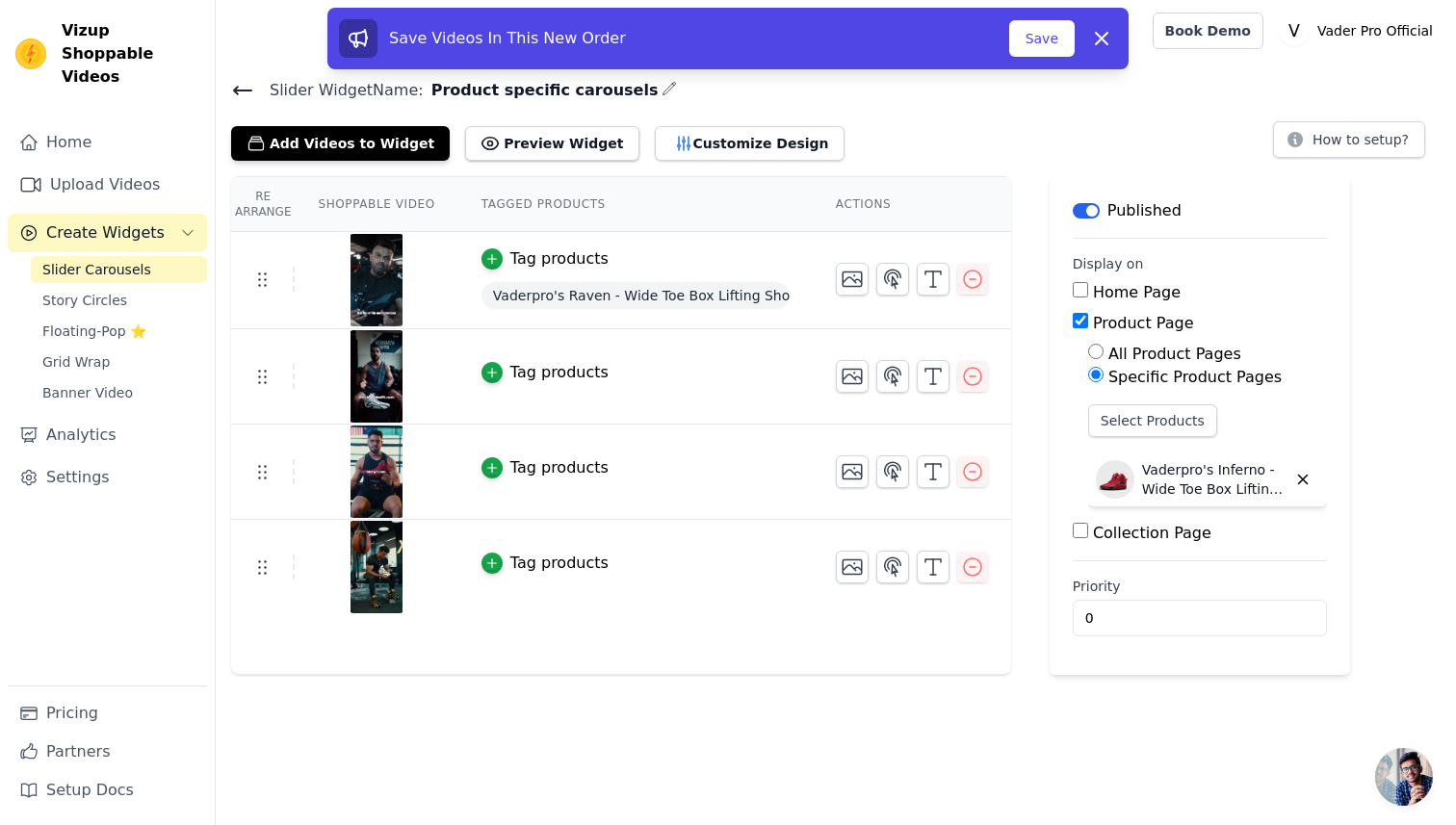
click at [545, 366] on div "Tag products" at bounding box center [559, 372] width 98 height 23
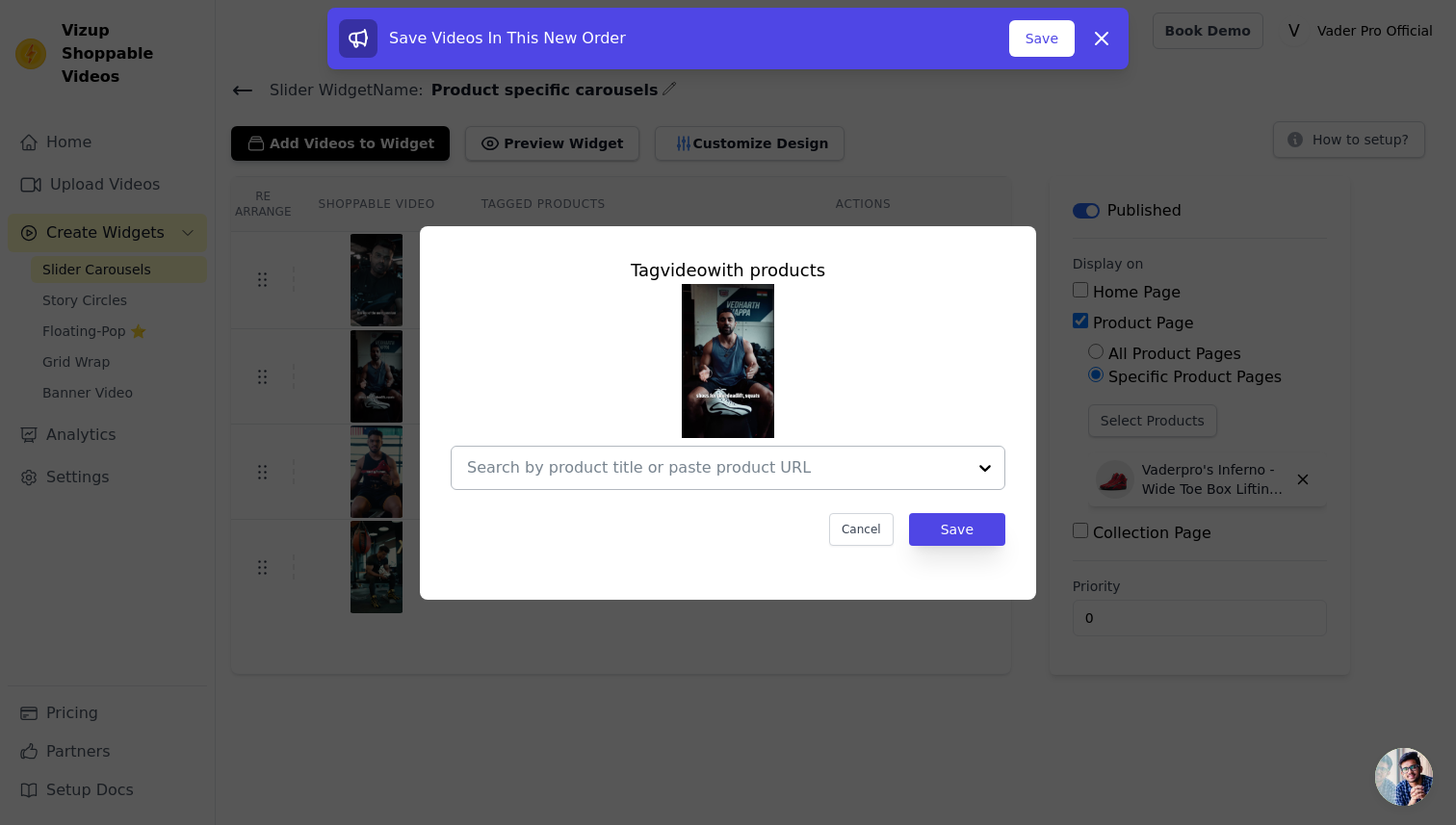
click at [749, 465] on input "text" at bounding box center [716, 467] width 499 height 23
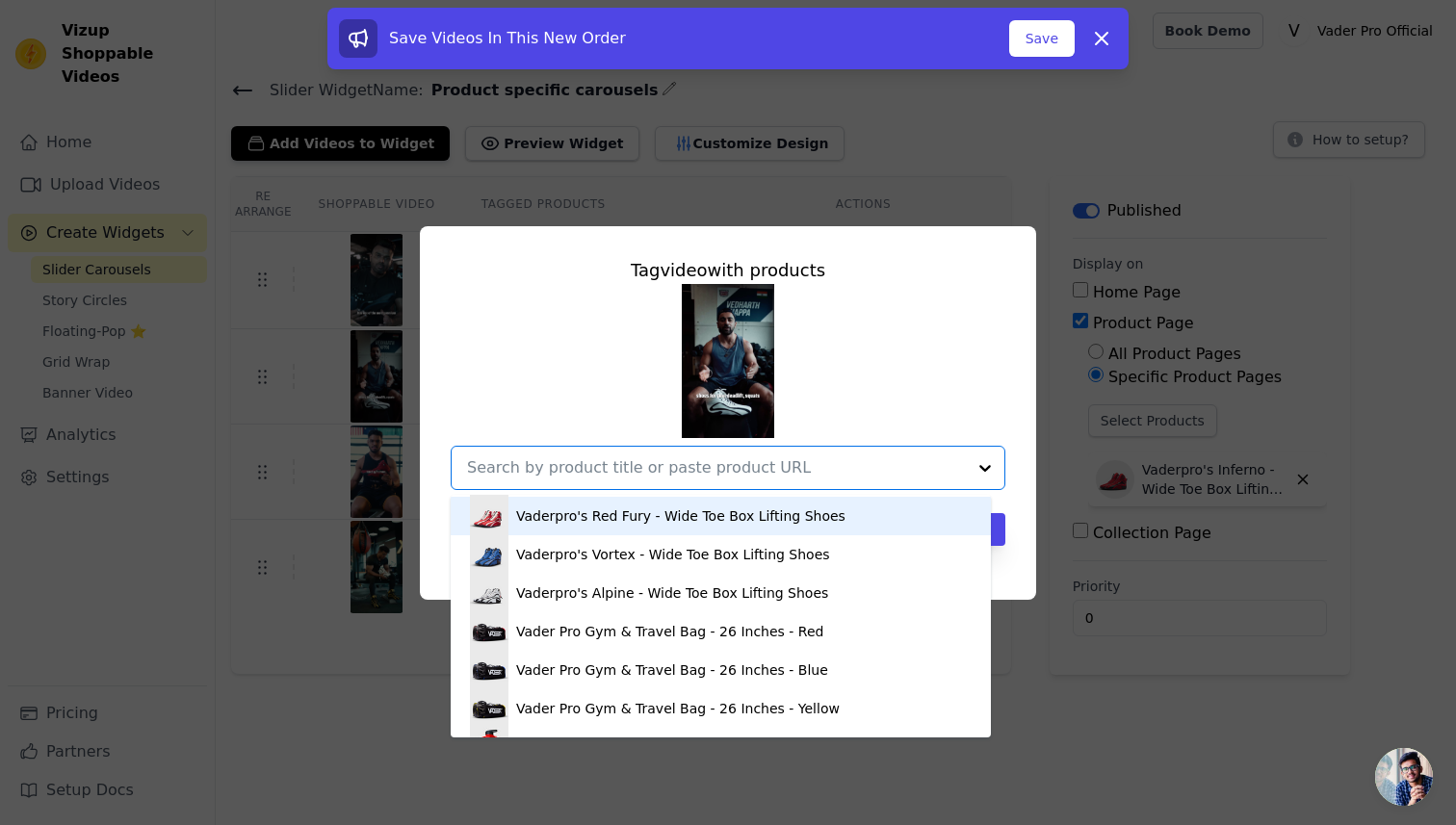
scroll to position [308, 0]
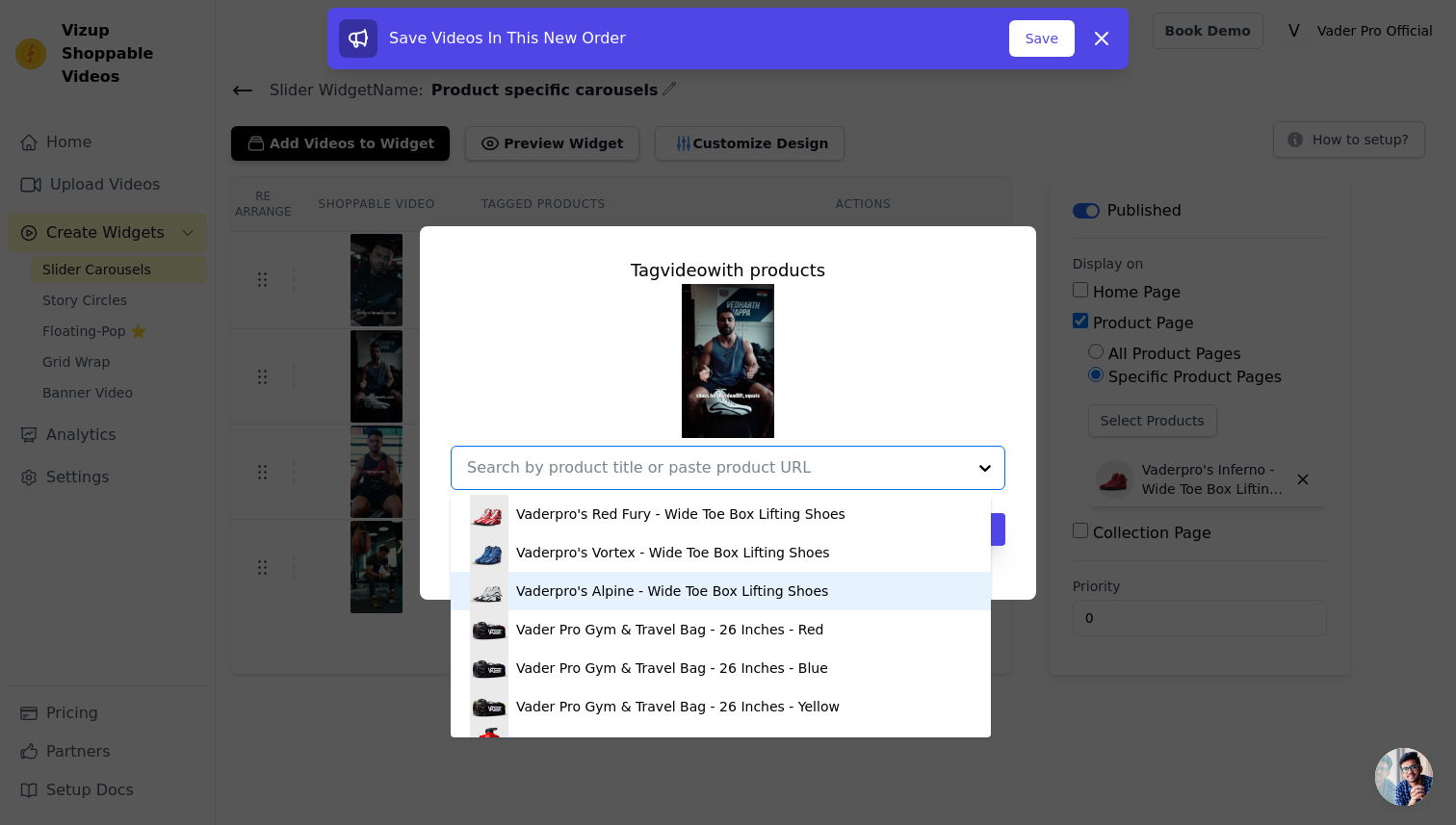
click at [618, 596] on div "Vaderpro's Alpine - Wide Toe Box Lifting Shoes" at bounding box center [671, 591] width 312 height 19
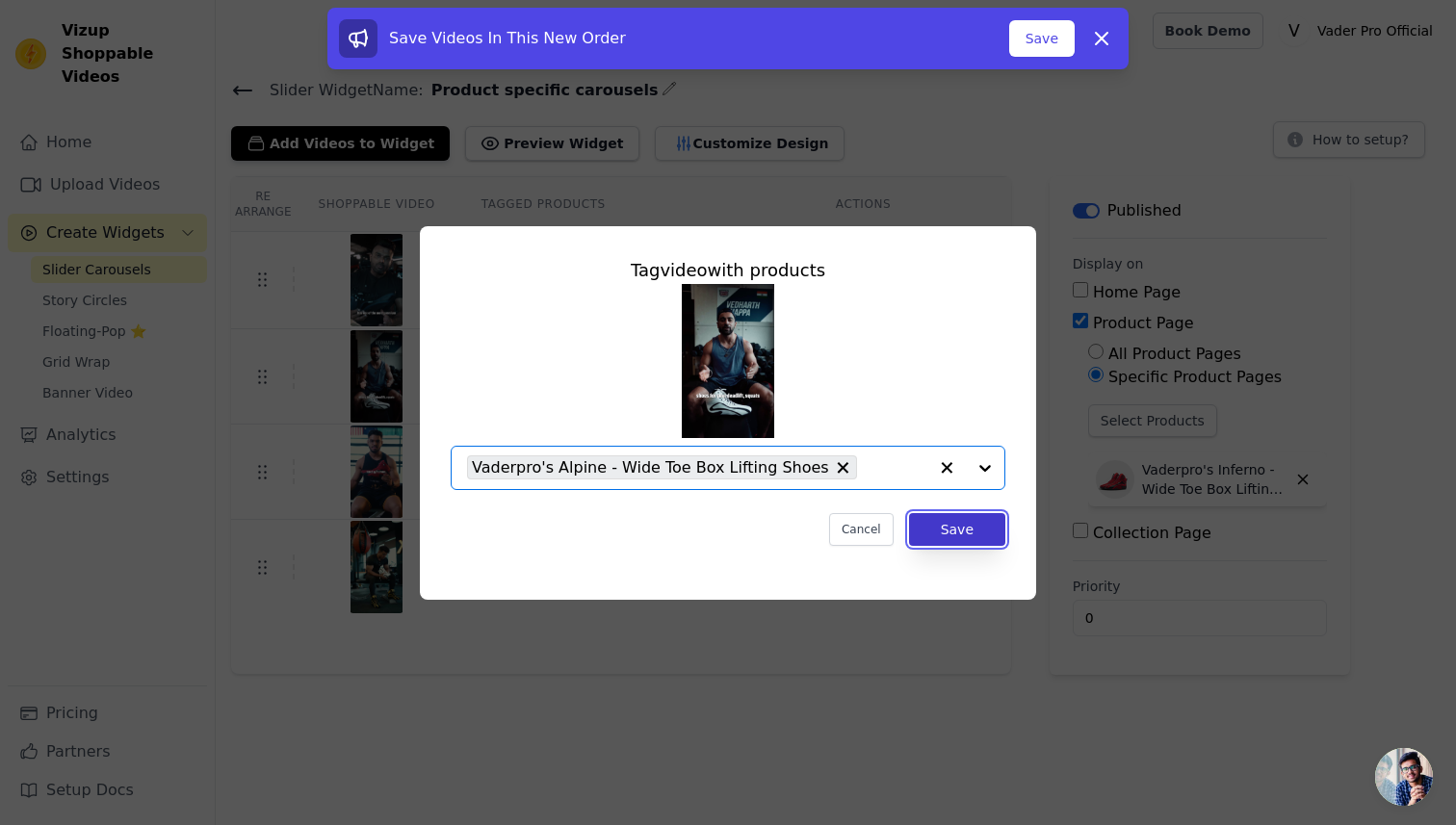
click at [966, 523] on button "Save" at bounding box center [957, 530] width 96 height 33
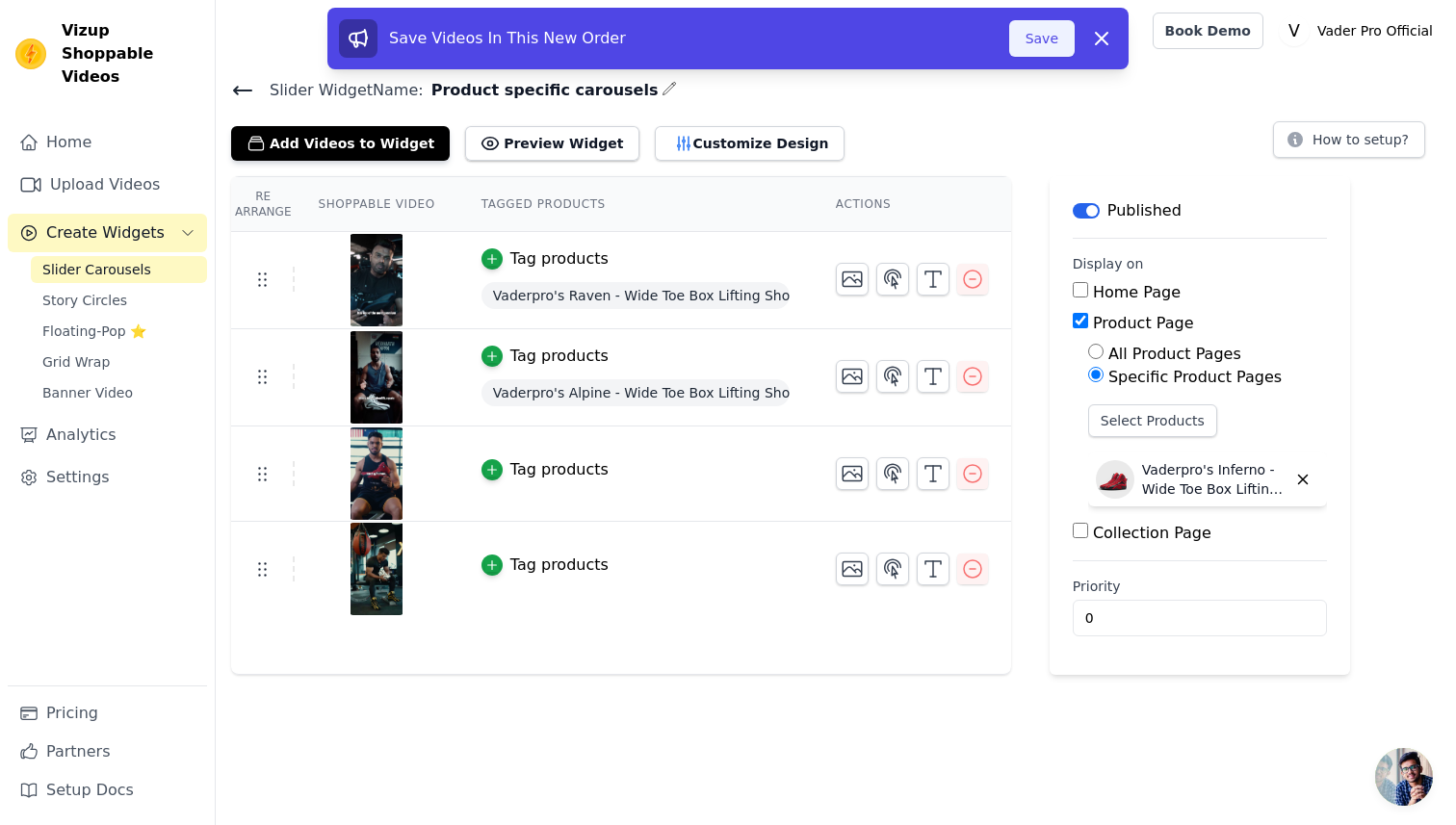
click at [1041, 33] on button "Save" at bounding box center [1042, 38] width 65 height 37
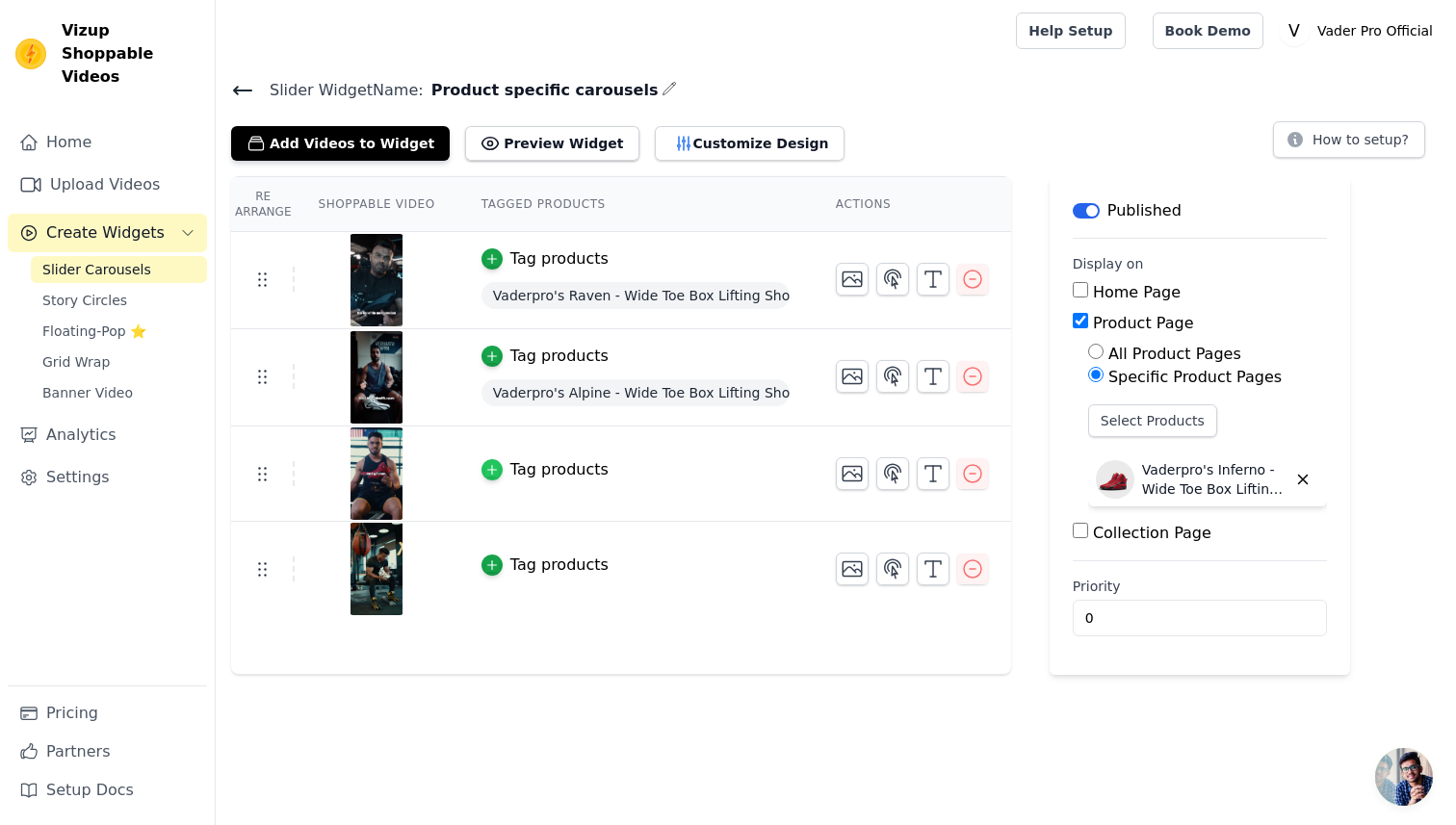
click at [487, 468] on icon "button" at bounding box center [491, 470] width 9 height 9
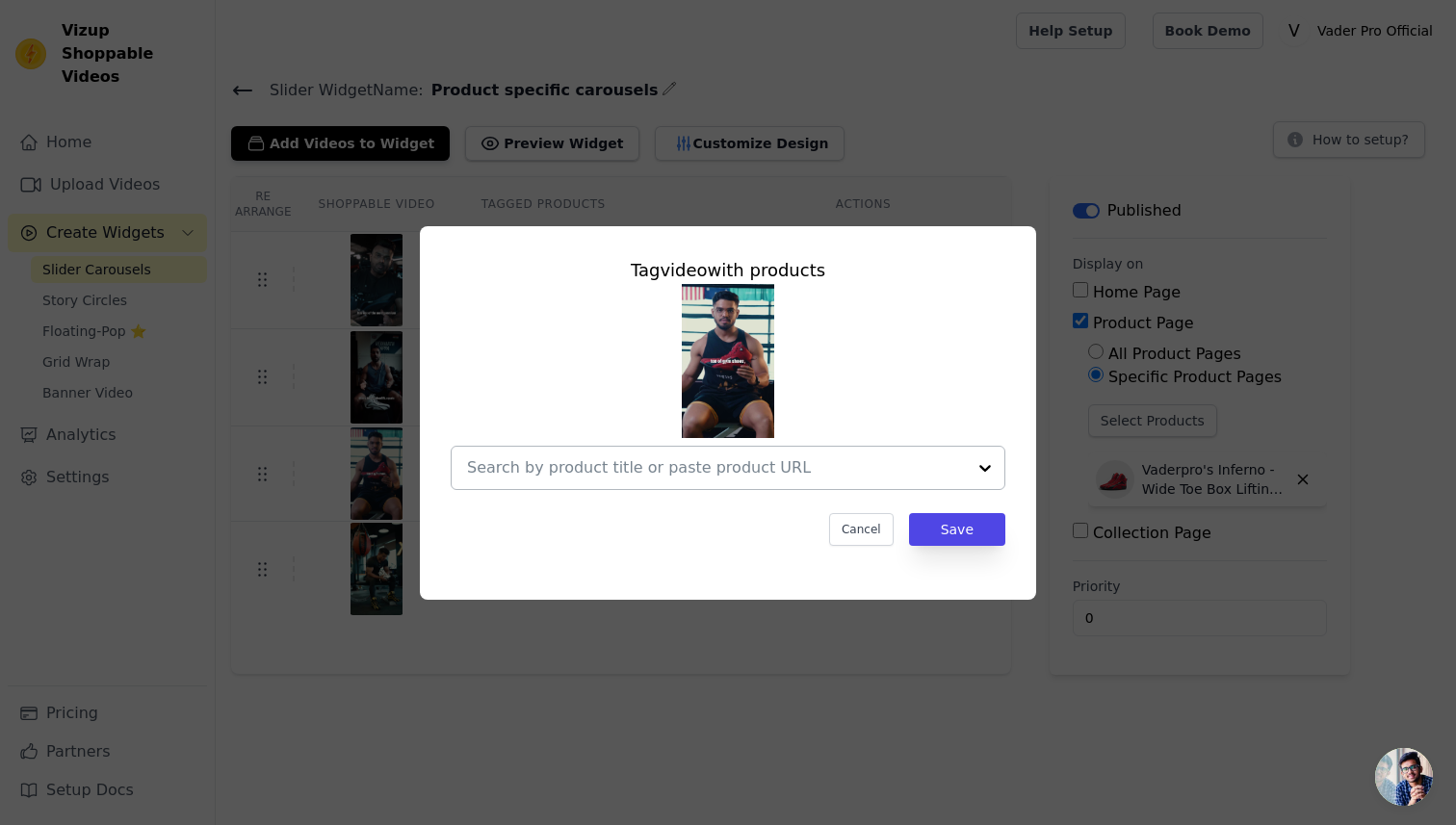
click at [831, 470] on input "text" at bounding box center [716, 467] width 499 height 23
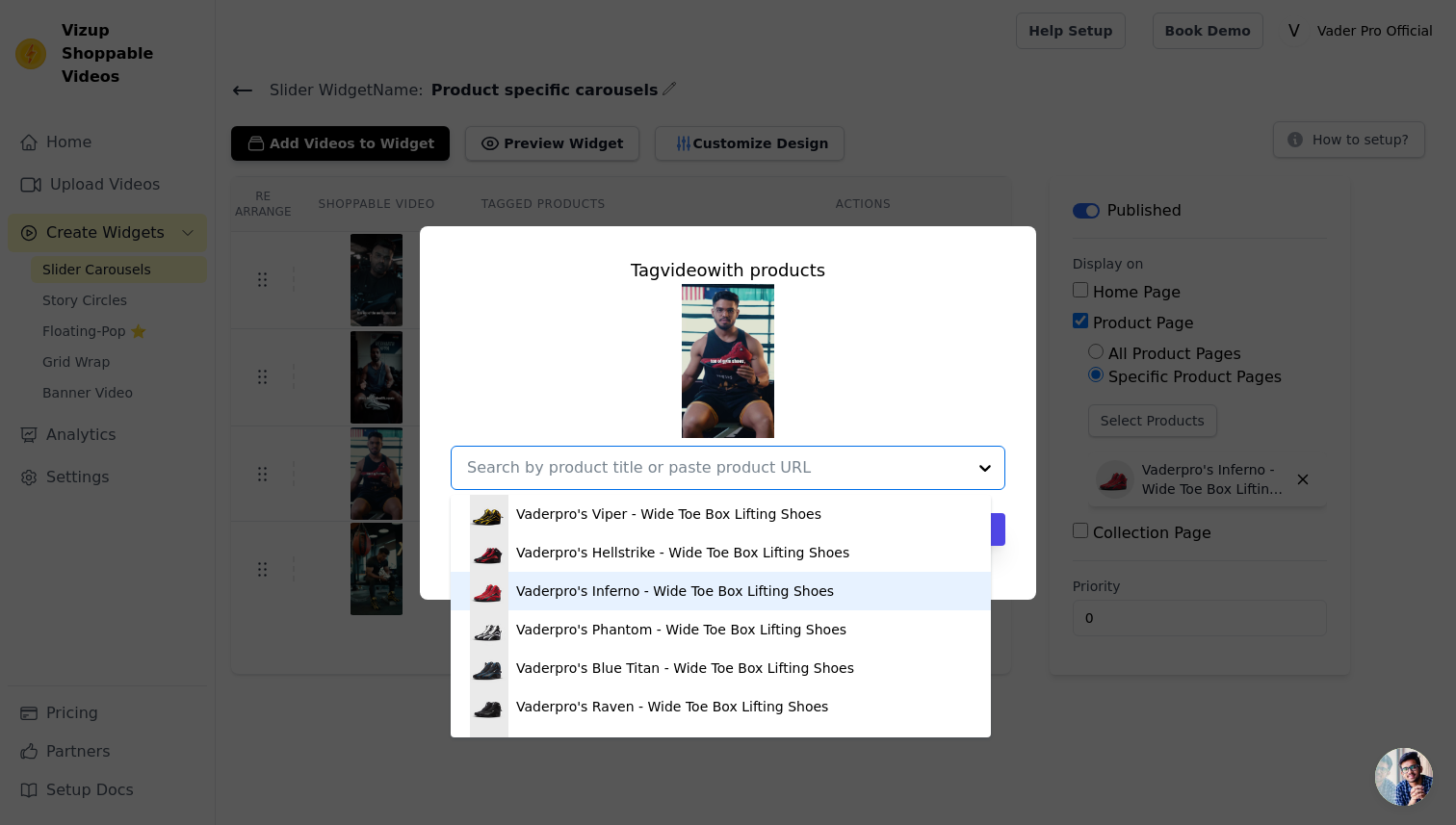
click at [661, 585] on div "Vaderpro's Inferno - Wide Toe Box Lifting Shoes" at bounding box center [674, 591] width 317 height 19
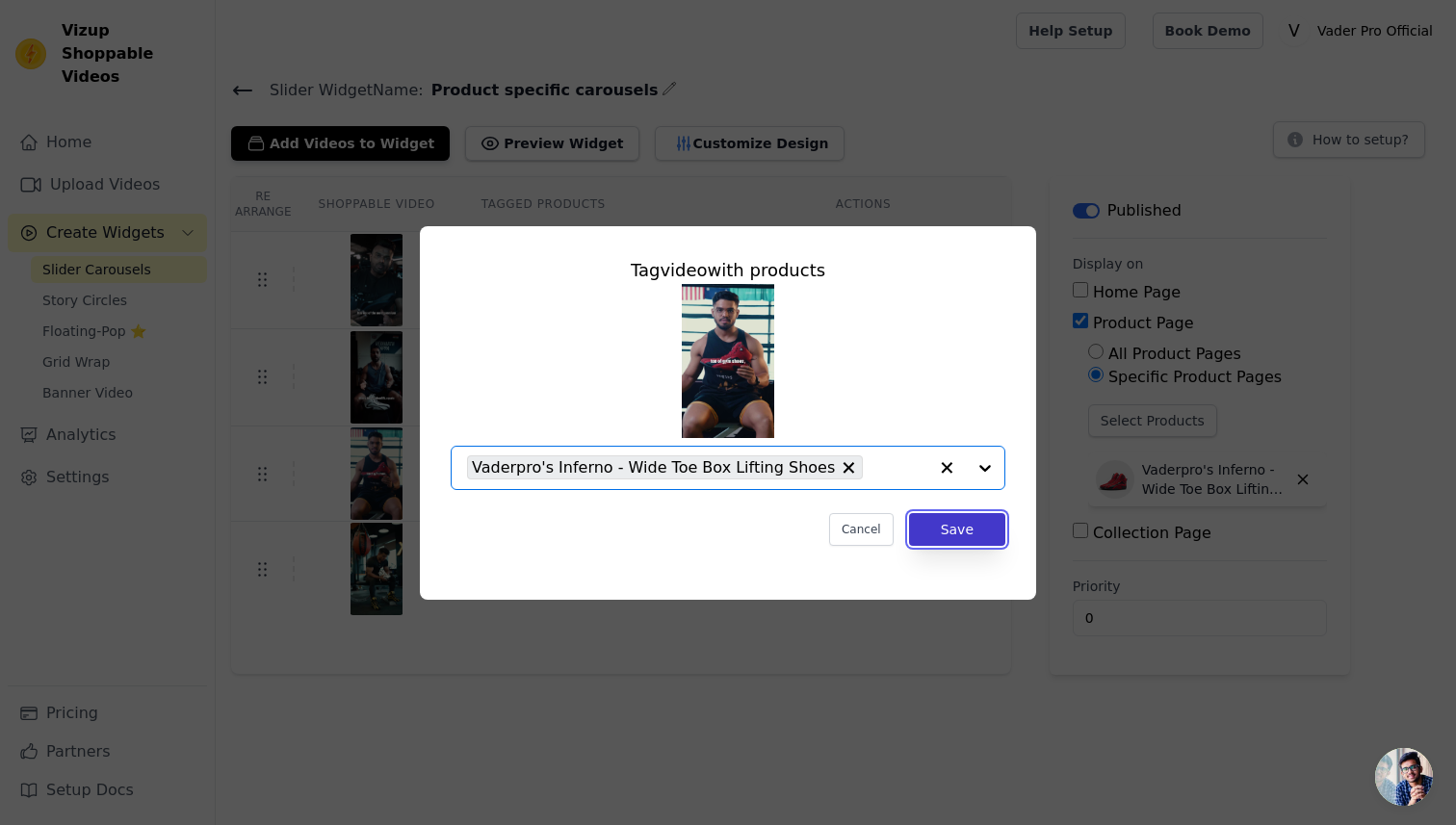
click at [965, 526] on button "Save" at bounding box center [957, 530] width 96 height 33
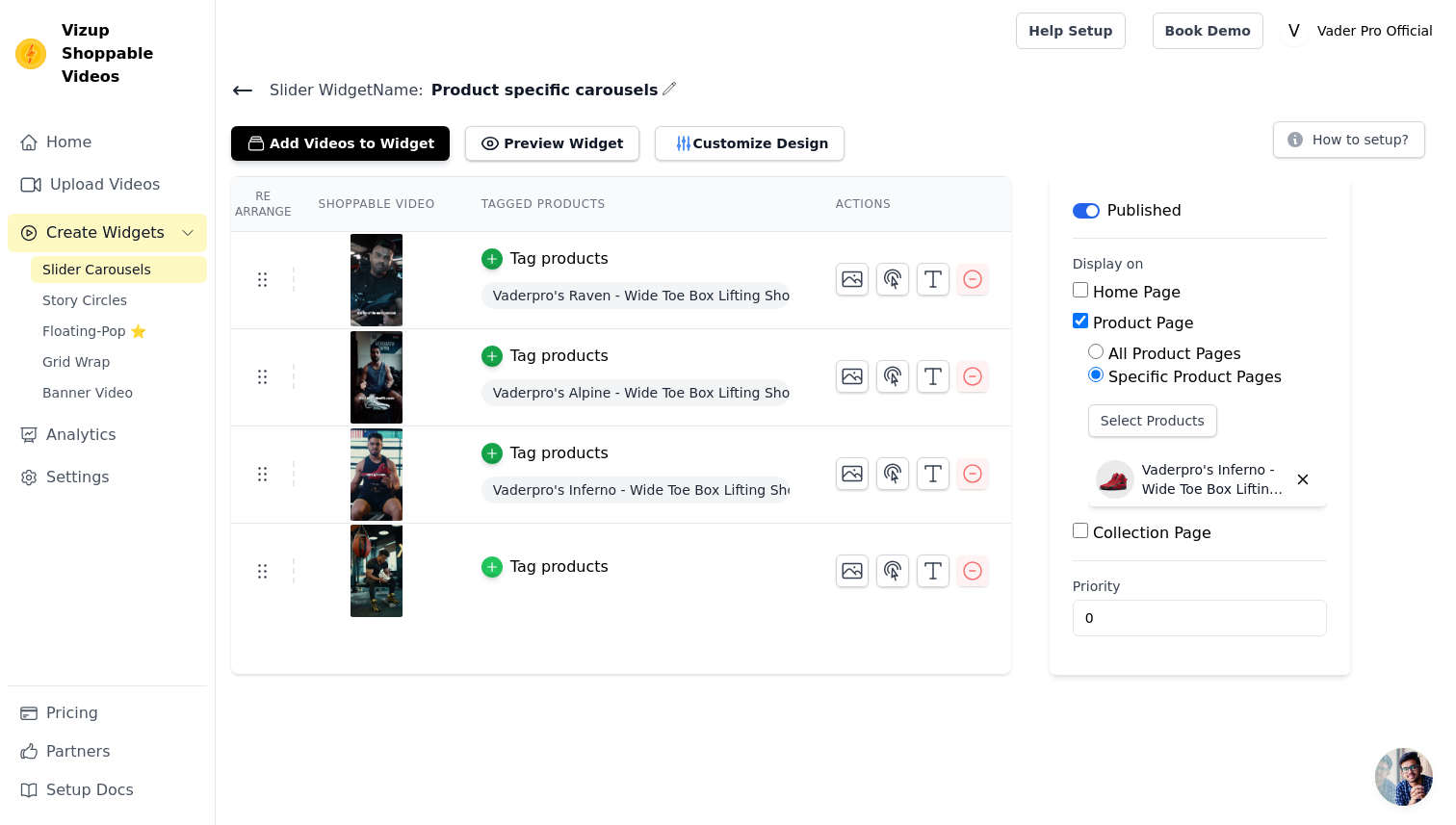
click at [490, 567] on icon "button" at bounding box center [492, 567] width 14 height 14
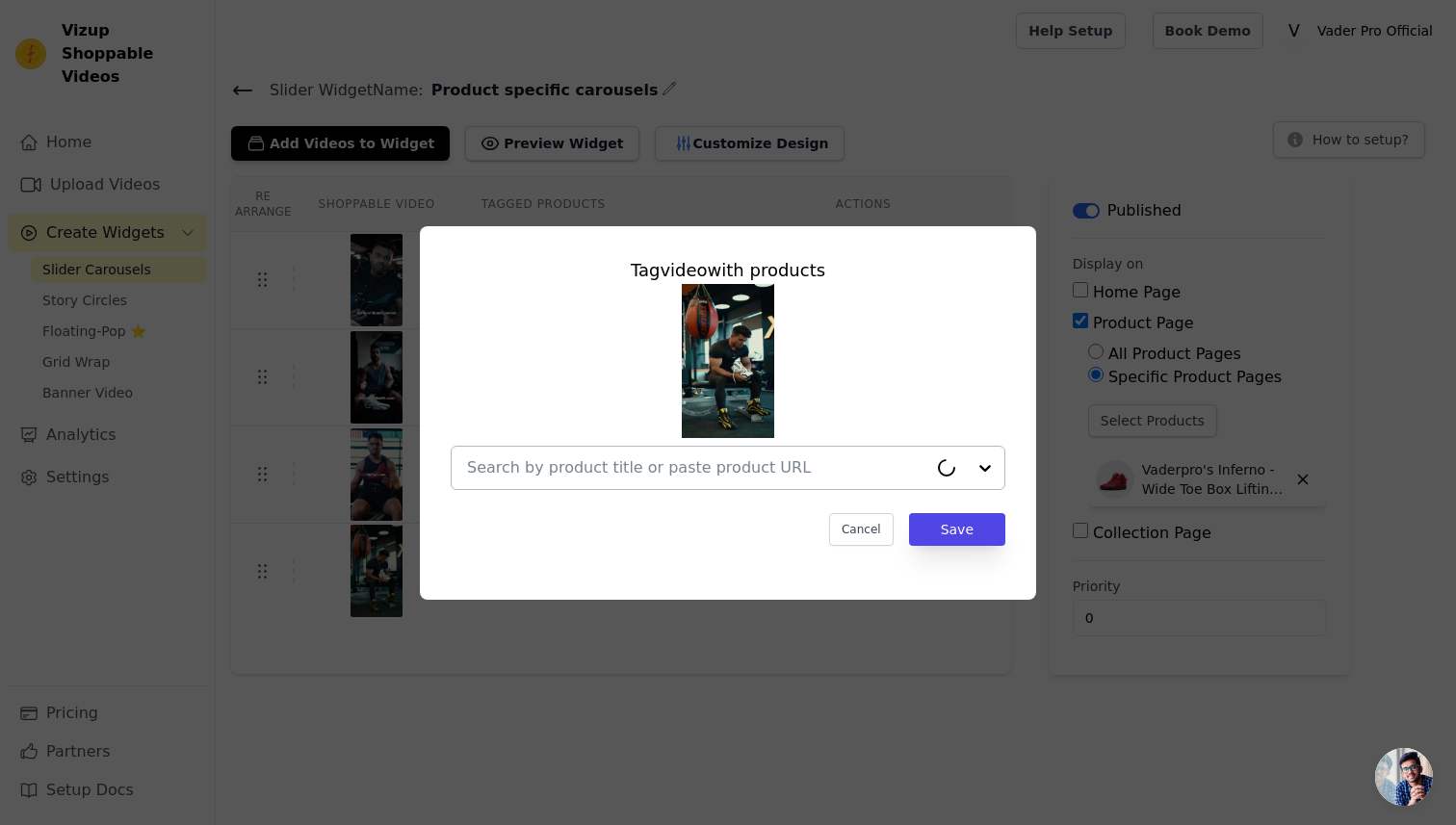
click at [750, 469] on input "text" at bounding box center [697, 467] width 460 height 23
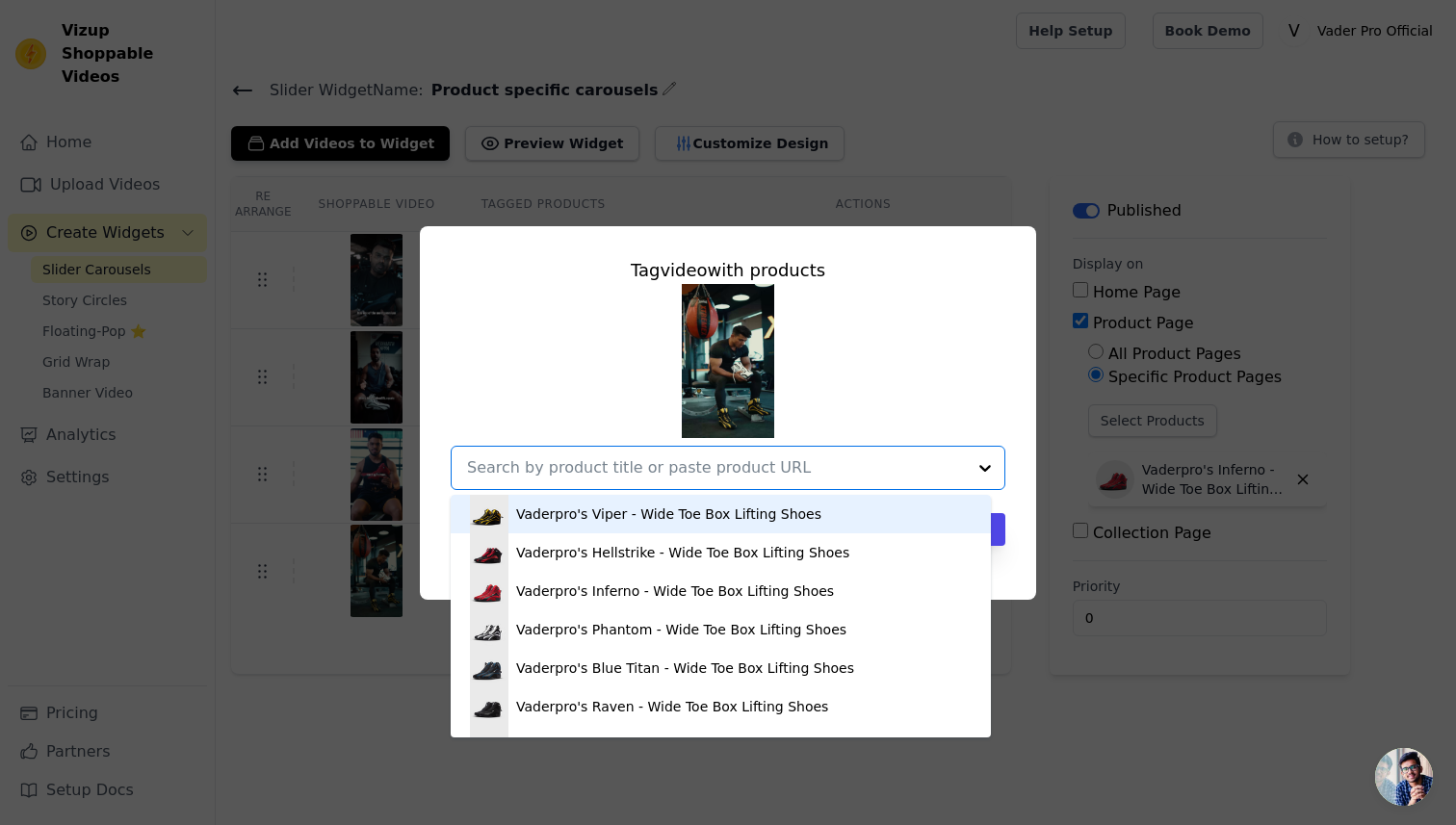
click at [635, 512] on div "Vaderpro's Viper - Wide Toe Box Lifting Shoes" at bounding box center [668, 514] width 305 height 19
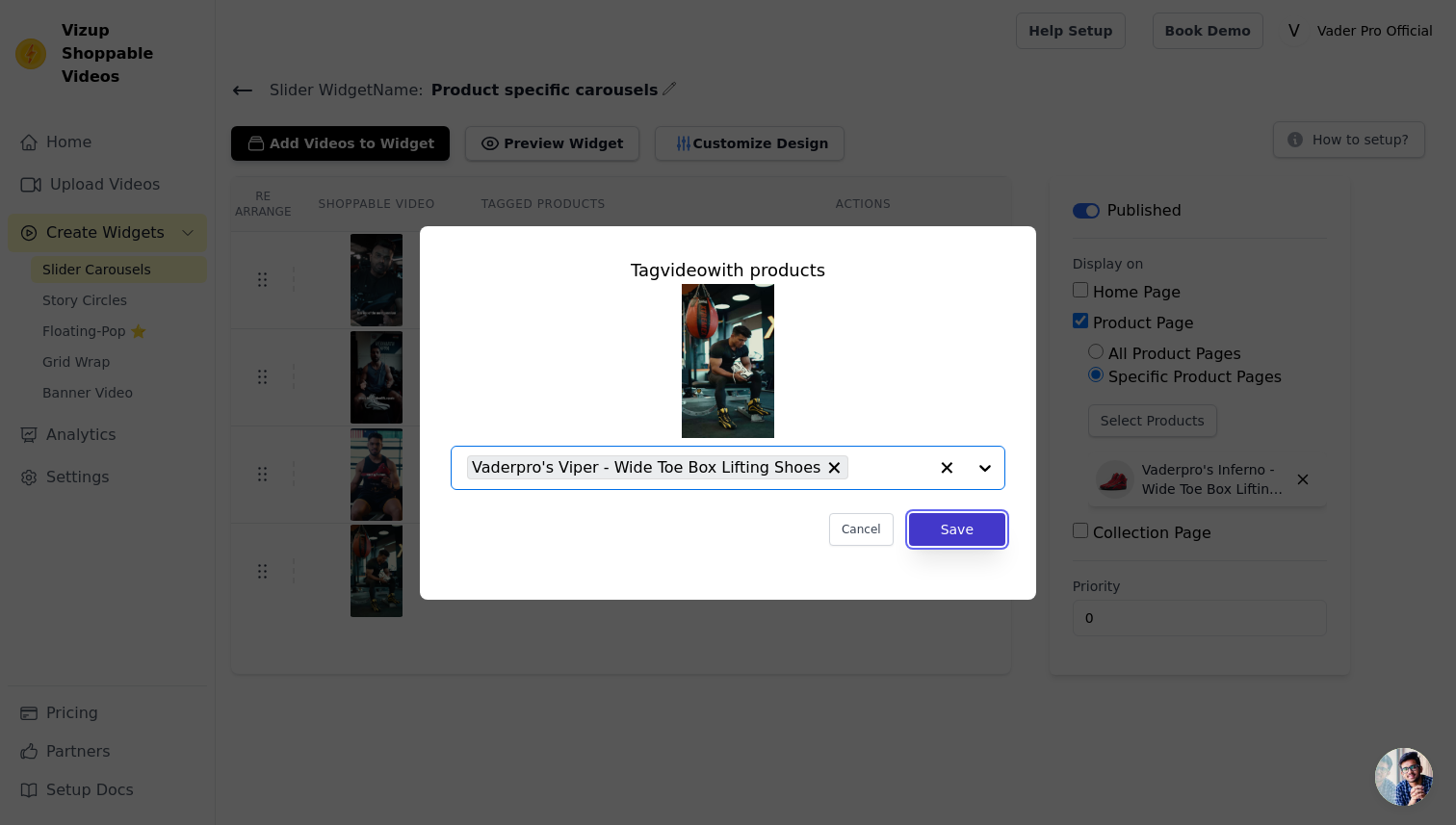
click at [950, 516] on button "Save" at bounding box center [957, 530] width 96 height 33
